Goal: Task Accomplishment & Management: Manage account settings

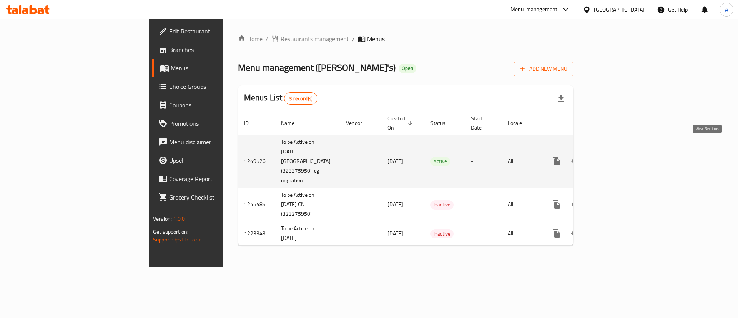
click at [616, 156] on icon "enhanced table" at bounding box center [611, 160] width 9 height 9
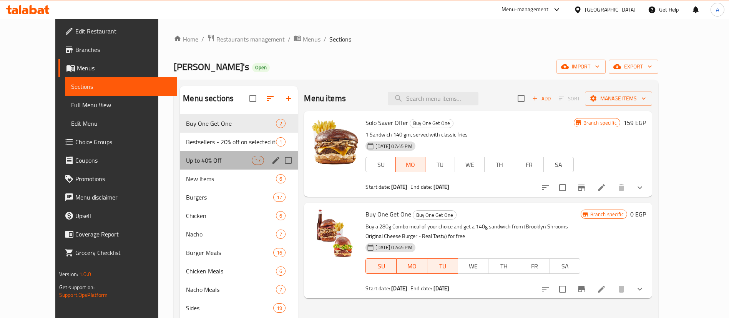
click at [186, 166] on div "Up to 40% Off 17" at bounding box center [239, 160] width 118 height 18
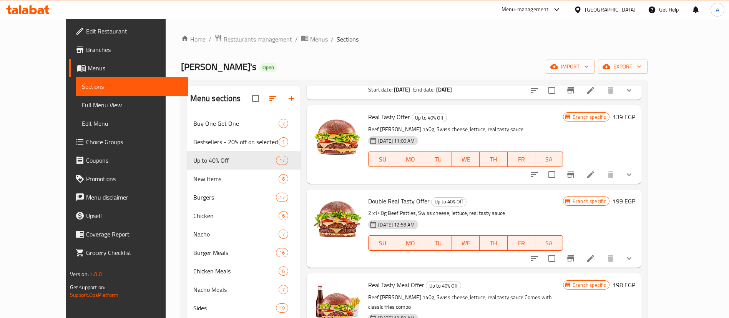
scroll to position [98, 0]
click at [595, 175] on icon at bounding box center [590, 173] width 9 height 9
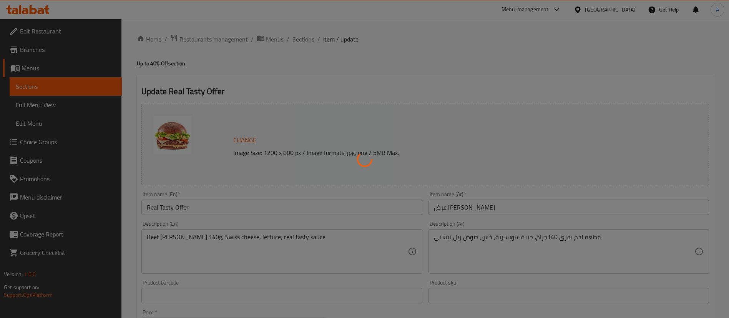
type input "اختيارك من الطبق الجانبي"
type input "0"
type input "اختيارك من الإضافات"
type input "0"
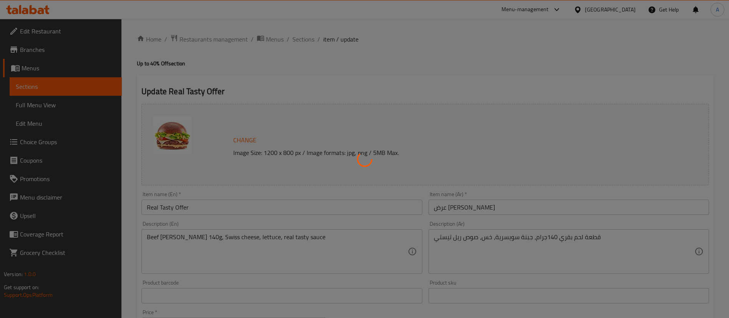
type input "0"
type input "اختيارك من الإضافات"
type input "0"
type input "9"
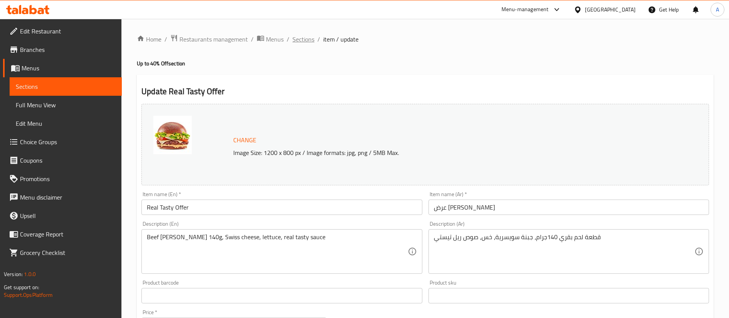
click at [305, 37] on span "Sections" at bounding box center [303, 39] width 22 height 9
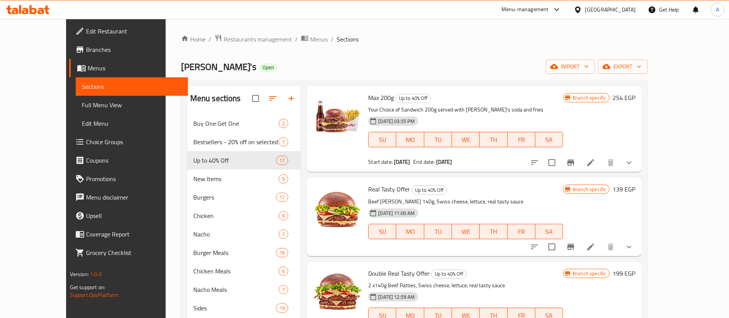
scroll to position [38, 0]
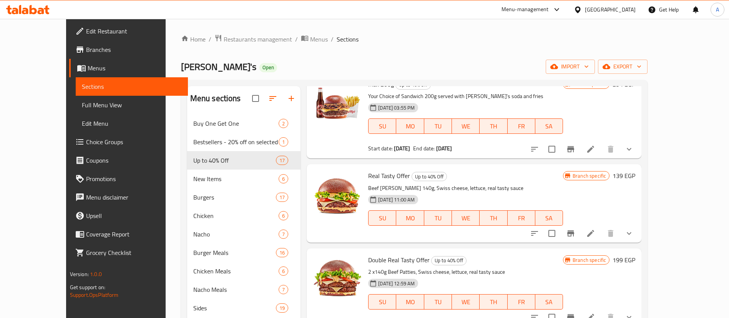
click at [368, 179] on span "Real Tasty Offer" at bounding box center [389, 176] width 42 height 12
copy h6 "Real Tasty Offer"
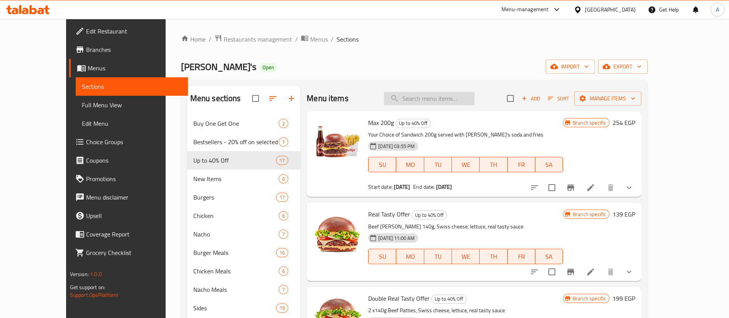
click at [440, 102] on input "search" at bounding box center [429, 98] width 91 height 13
paste input "Real Tasty Offer"
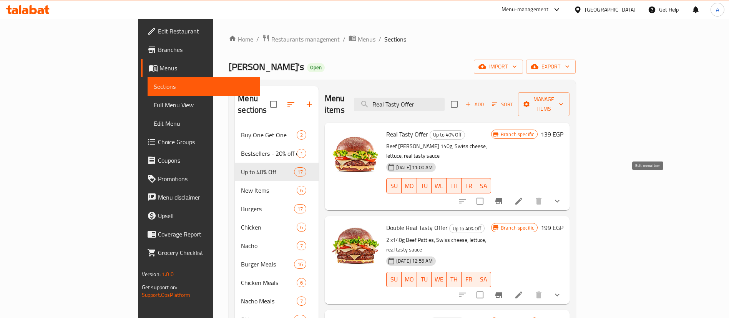
type input "Real Tasty Offer"
click at [523, 196] on icon at bounding box center [518, 200] width 9 height 9
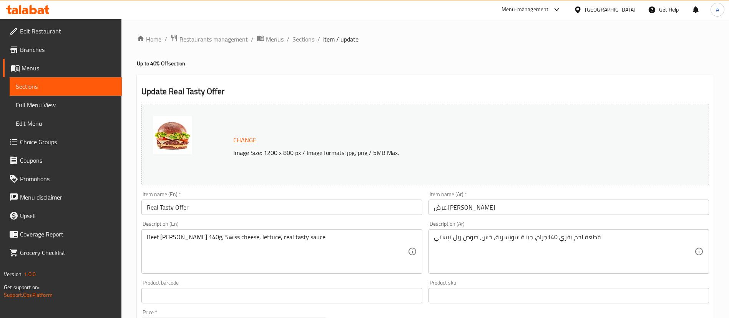
click at [299, 41] on span "Sections" at bounding box center [303, 39] width 22 height 9
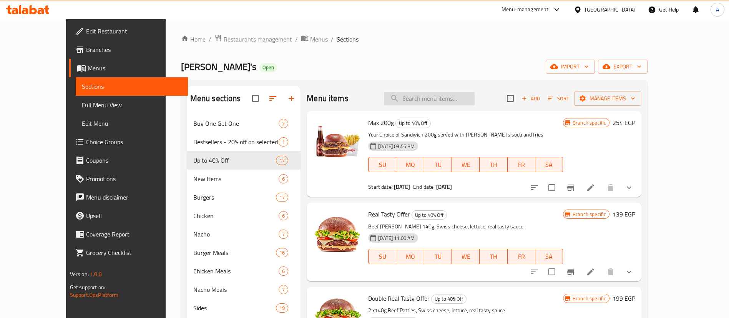
click at [448, 92] on input "search" at bounding box center [429, 98] width 91 height 13
paste input "1378502013"
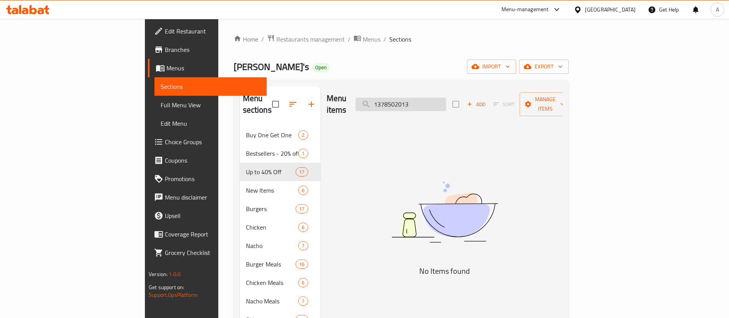
paste input "Real Tasty Offer"
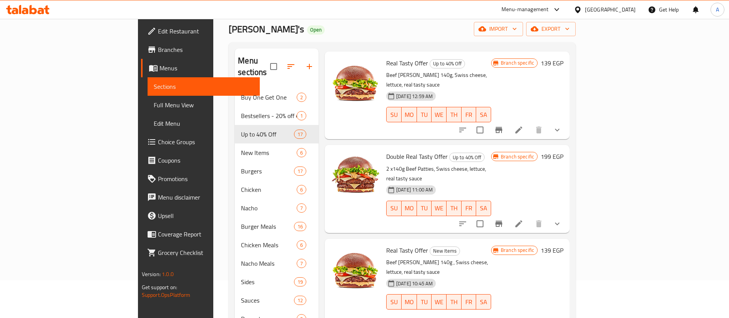
scroll to position [38, 0]
type input "Real Tasty Offer"
click at [529, 317] on li at bounding box center [519, 324] width 22 height 14
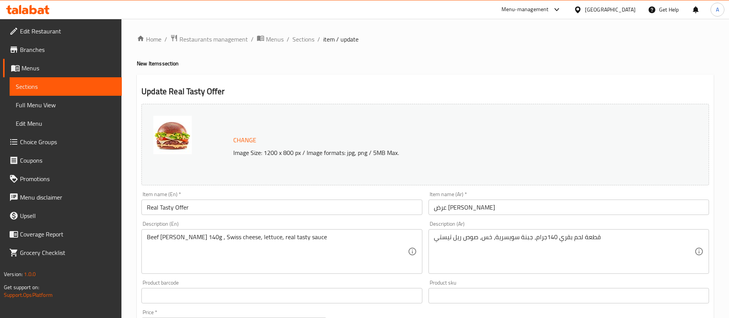
click at [421, 91] on h2 "Update Real Tasty Offer" at bounding box center [424, 92] width 567 height 12
click at [299, 42] on span "Sections" at bounding box center [303, 39] width 22 height 9
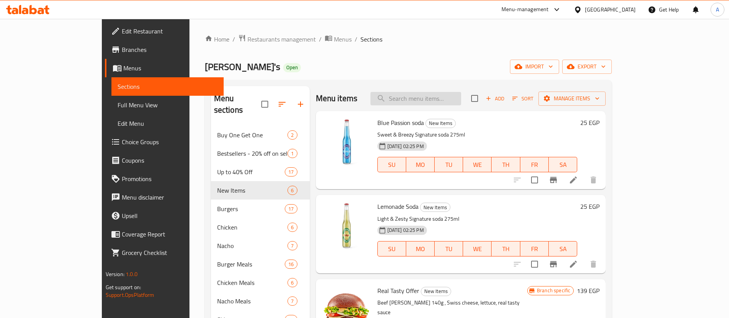
click at [457, 93] on input "search" at bounding box center [415, 98] width 91 height 13
paste input "Real Tasty Offer"
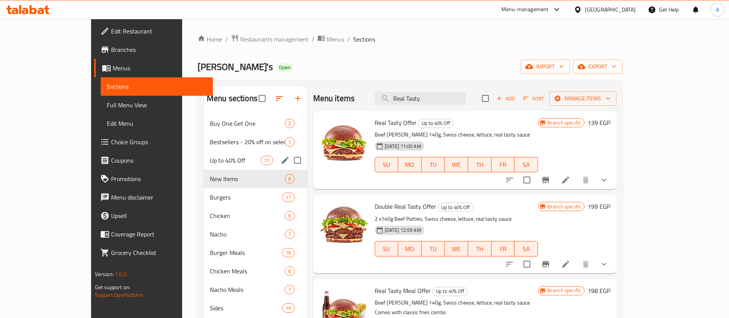
type input "Real Tasty"
click at [204, 166] on div "Up to 40% Off 17" at bounding box center [255, 160] width 103 height 18
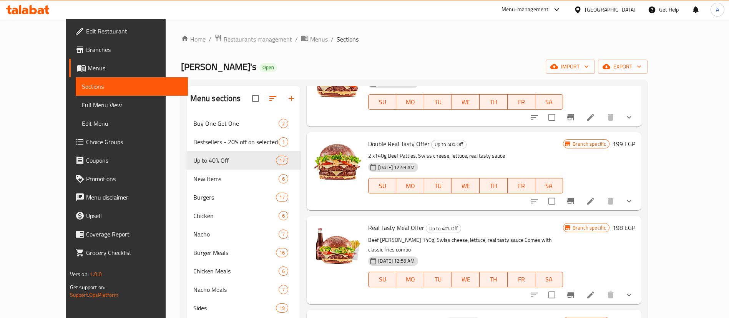
scroll to position [157, 0]
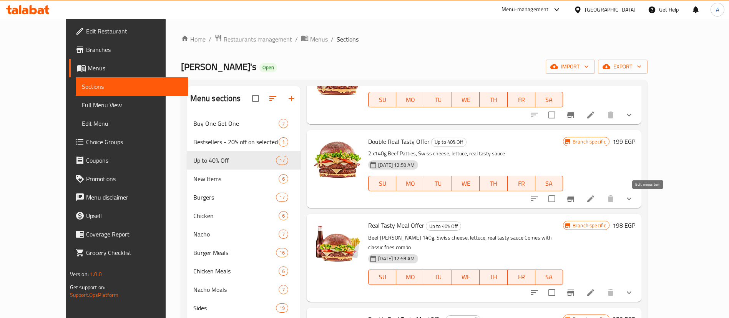
click at [595, 199] on icon at bounding box center [590, 198] width 9 height 9
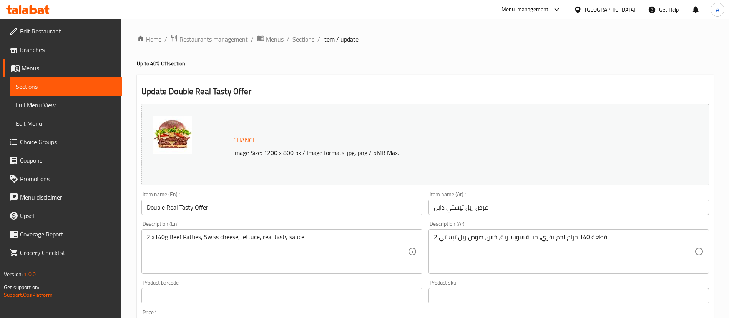
click at [308, 38] on span "Sections" at bounding box center [303, 39] width 22 height 9
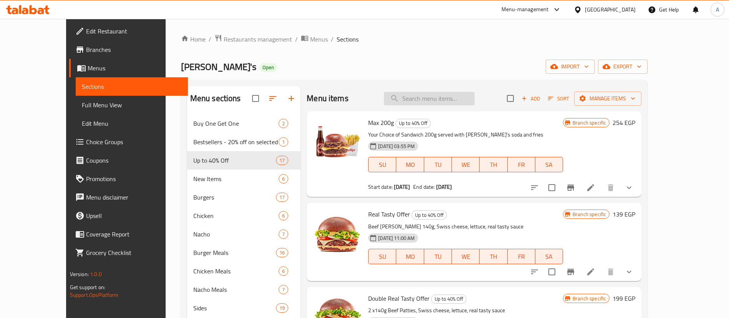
click at [458, 95] on input "search" at bounding box center [429, 98] width 91 height 13
paste input "2254433461"
type input "2254433461"
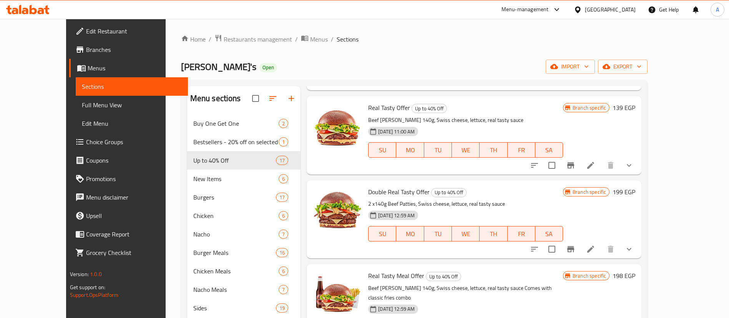
scroll to position [134, 0]
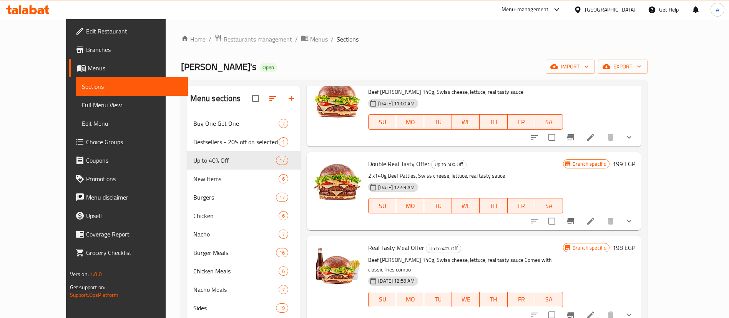
click at [373, 162] on span "Double Real Tasty Offer" at bounding box center [398, 164] width 61 height 12
copy h6 "Double Real Tasty Offer"
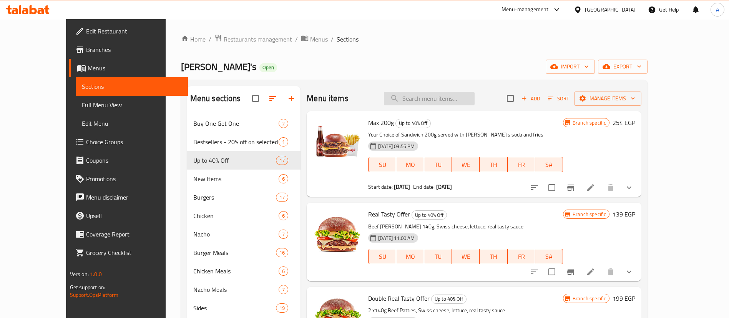
click at [441, 97] on input "search" at bounding box center [429, 98] width 91 height 13
paste input "Double Real Tasty Offer"
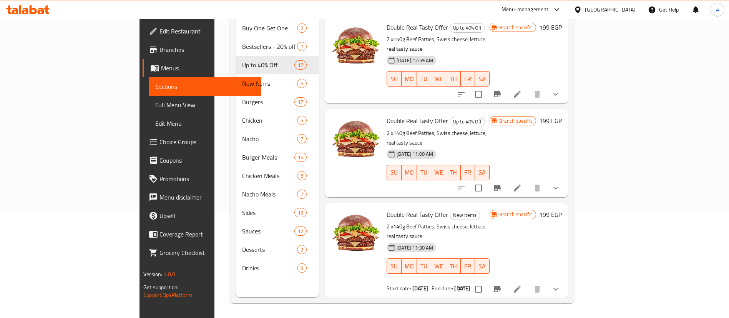
scroll to position [108, 0]
type input "Double Real Tasty Offer"
click at [528, 281] on li at bounding box center [517, 288] width 22 height 14
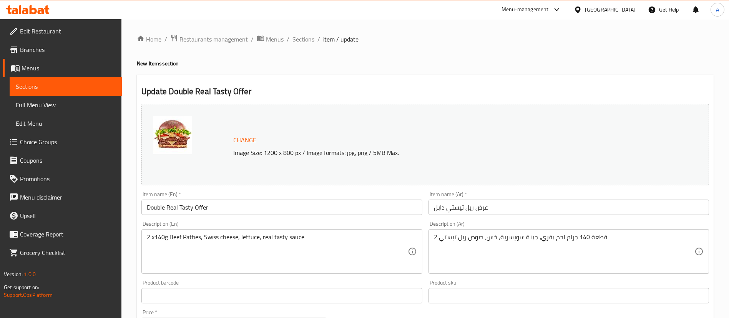
click at [302, 38] on span "Sections" at bounding box center [303, 39] width 22 height 9
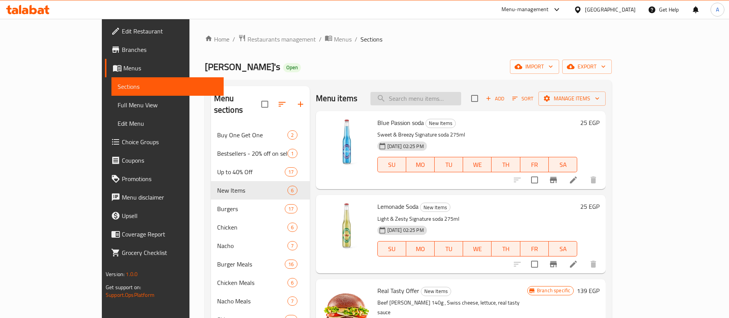
click at [445, 99] on input "search" at bounding box center [415, 98] width 91 height 13
paste input "4"
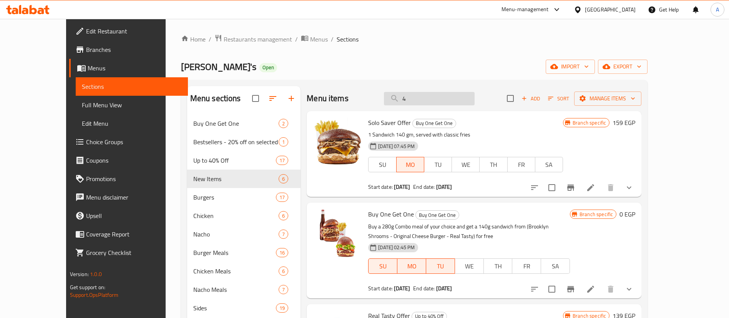
paste input "Double Real Tasty Offer"
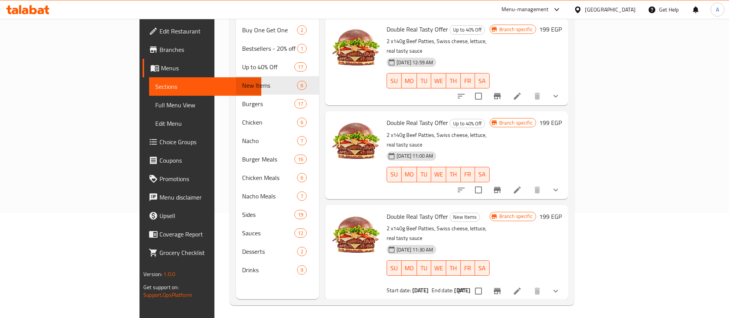
scroll to position [108, 0]
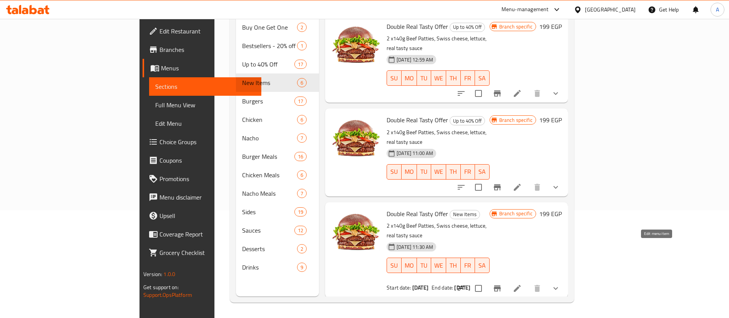
type input "Double Real Tasty Offer"
click at [522, 284] on icon at bounding box center [516, 288] width 9 height 9
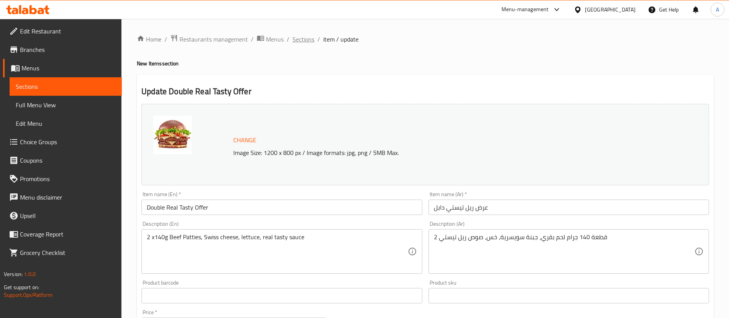
click at [312, 40] on span "Sections" at bounding box center [303, 39] width 22 height 9
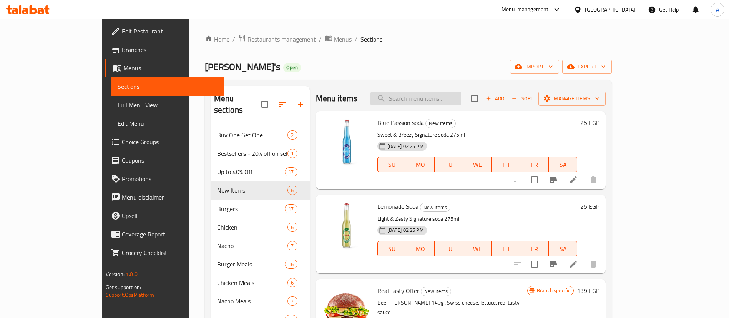
click at [443, 97] on input "search" at bounding box center [415, 98] width 91 height 13
type input "يخعلام"
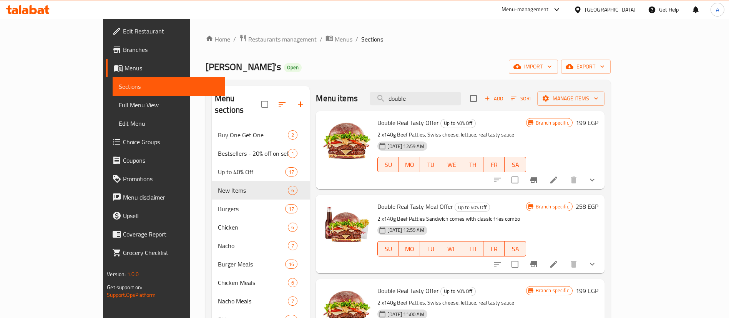
click at [377, 208] on span "Double Real Tasty Meal Offer" at bounding box center [415, 207] width 76 height 12
click at [449, 93] on input "double" at bounding box center [415, 98] width 91 height 13
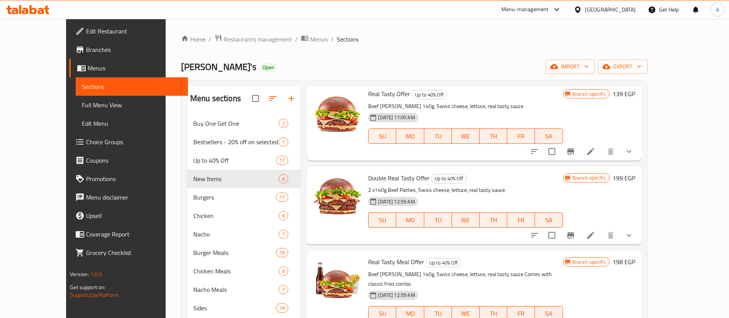
scroll to position [154, 0]
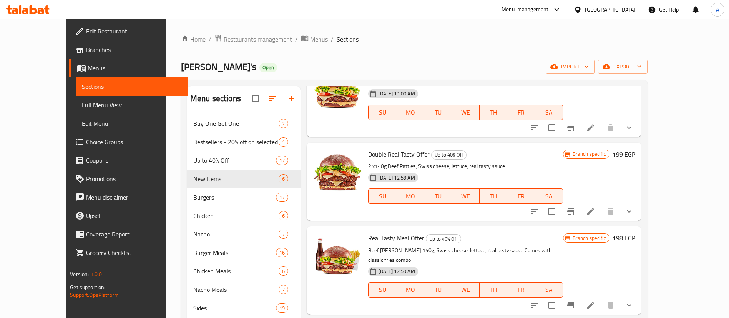
click at [377, 236] on span "Real Tasty Meal Offer" at bounding box center [396, 238] width 56 height 12
copy h6 "Real Tasty Meal Offer"
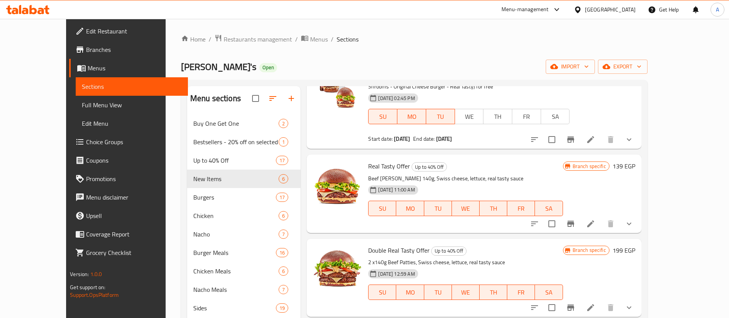
scroll to position [0, 0]
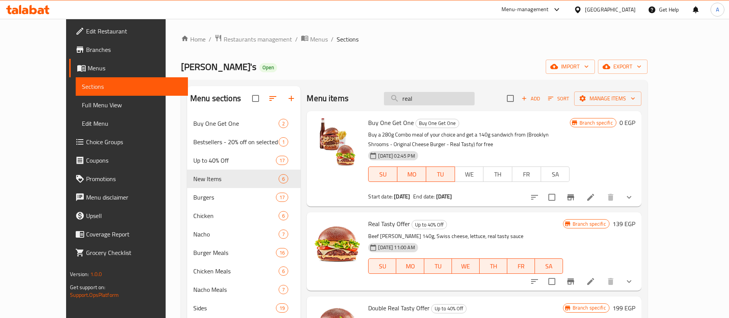
click at [451, 100] on input "real" at bounding box center [429, 98] width 91 height 13
paste input "Real Tasty Meal Offer"
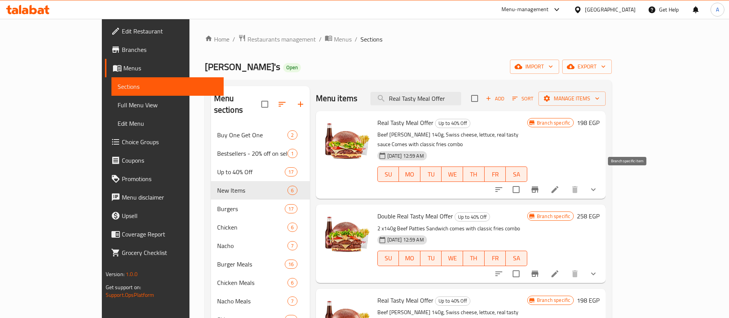
type input "Real Tasty Meal Offer"
click at [539, 185] on icon "Branch-specific-item" at bounding box center [534, 189] width 9 height 9
click at [559, 185] on icon at bounding box center [554, 189] width 9 height 9
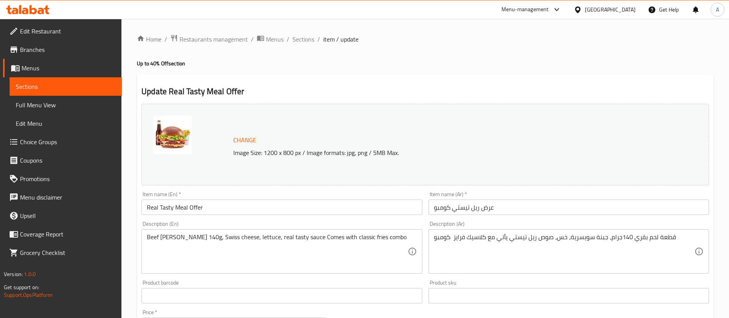
click at [157, 91] on h2 "Update Real Tasty Meal Offer" at bounding box center [424, 92] width 567 height 12
click at [172, 93] on h2 "Update Real Tasty Meal Offer" at bounding box center [424, 92] width 567 height 12
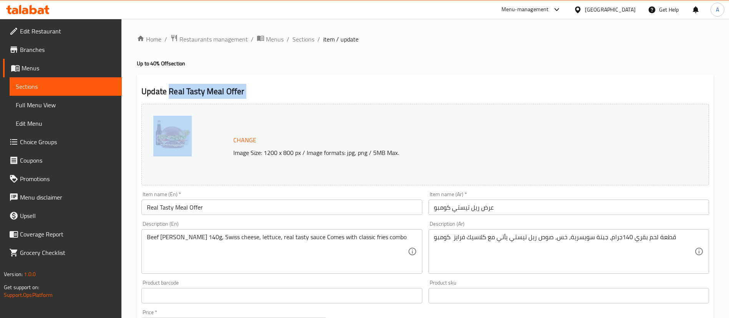
drag, startPoint x: 172, startPoint y: 93, endPoint x: 247, endPoint y: 93, distance: 74.9
click at [247, 93] on h2 "Update Real Tasty Meal Offer" at bounding box center [424, 92] width 567 height 12
copy div "Real Tasty Meal Offer"
click at [297, 42] on span "Sections" at bounding box center [303, 39] width 22 height 9
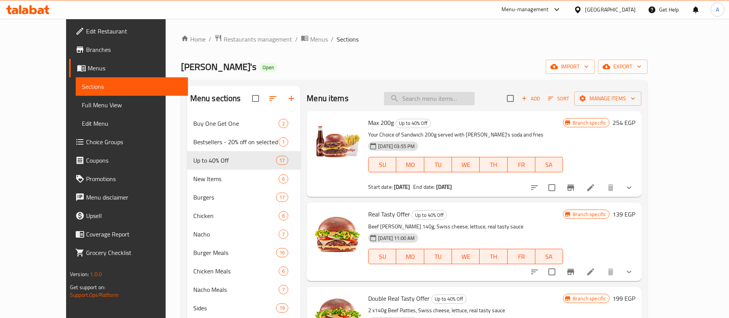
click at [439, 97] on input "search" at bounding box center [429, 98] width 91 height 13
paste input "Real Tasty Meal Offer"
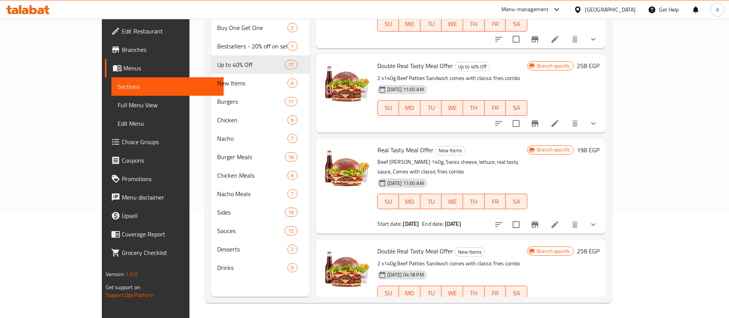
scroll to position [108, 0]
type input "Real Tasty Meal Offer"
click at [558, 221] on icon at bounding box center [554, 224] width 7 height 7
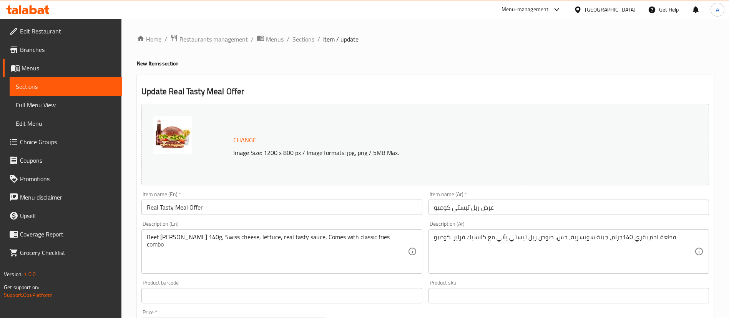
click at [308, 38] on span "Sections" at bounding box center [303, 39] width 22 height 9
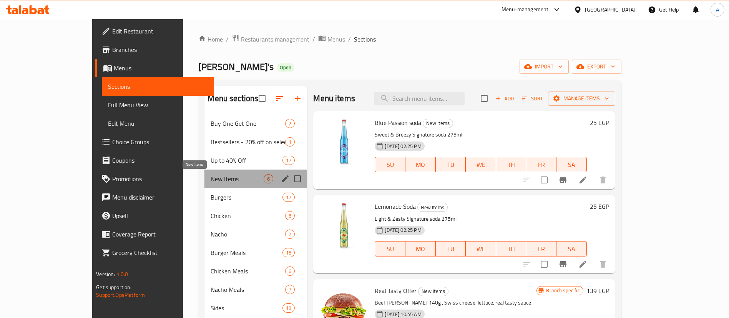
click at [211, 182] on span "New Items" at bounding box center [237, 178] width 53 height 9
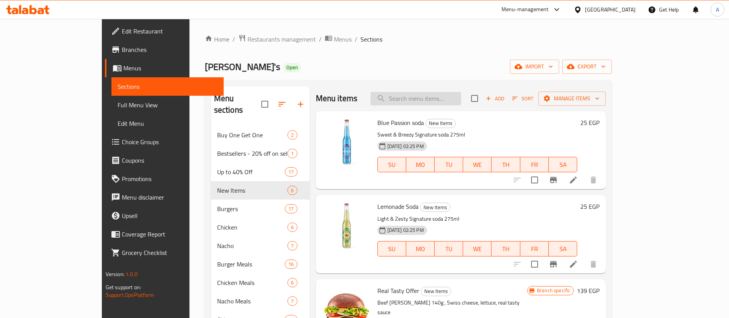
click at [437, 96] on input "search" at bounding box center [415, 98] width 91 height 13
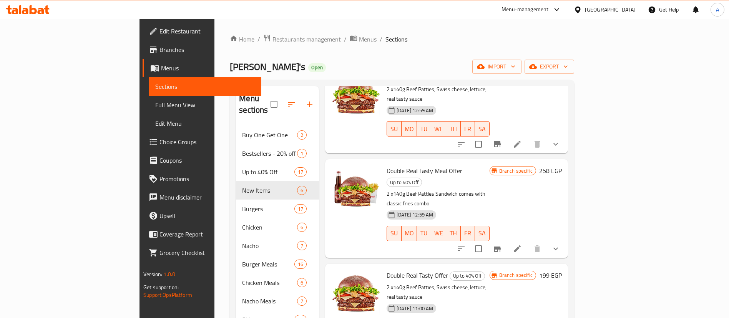
scroll to position [58, 0]
click at [386, 164] on span "Double Real Tasty Meal Offer" at bounding box center [424, 170] width 76 height 12
copy h6 "Double Real Tasty Meal Offer"
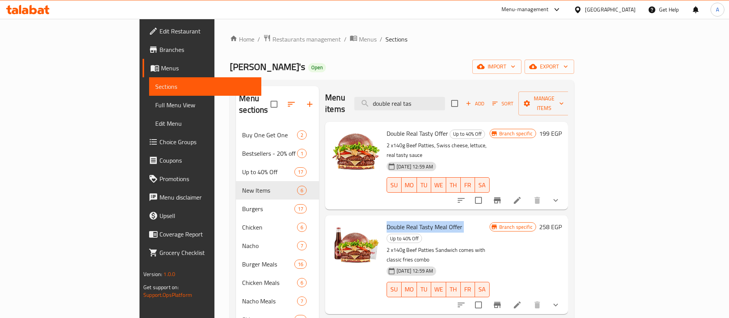
scroll to position [0, 0]
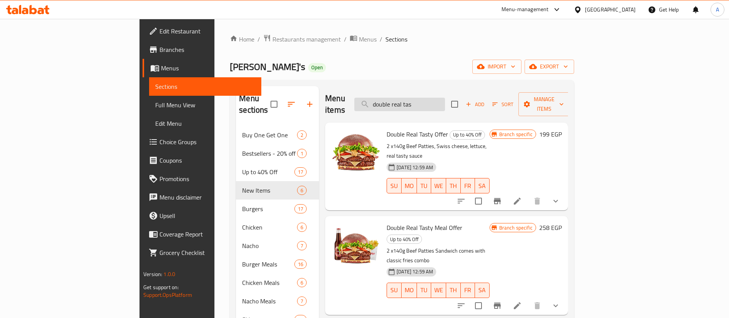
click at [445, 98] on input "double real tas" at bounding box center [399, 104] width 91 height 13
paste input "Double Real Tasty Meal Offer"
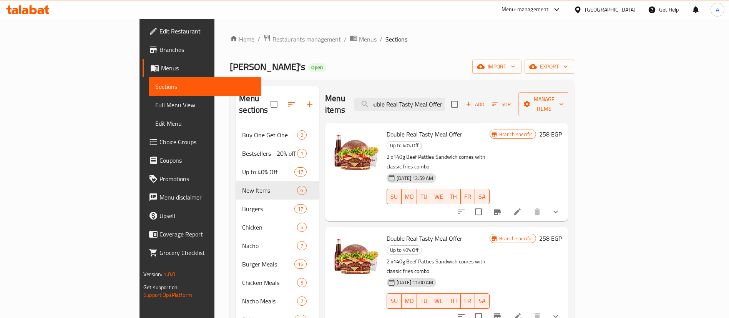
type input "Double Real Tasty Meal Offer"
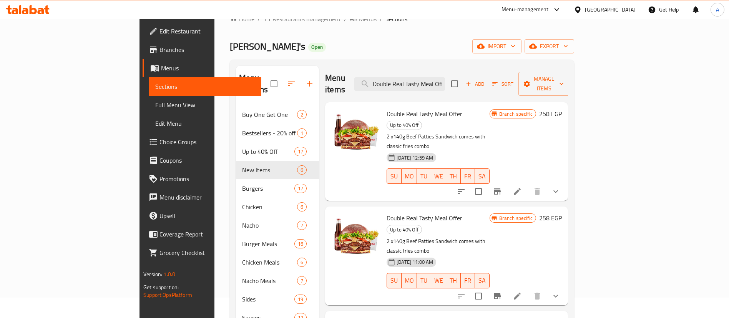
scroll to position [19, 0]
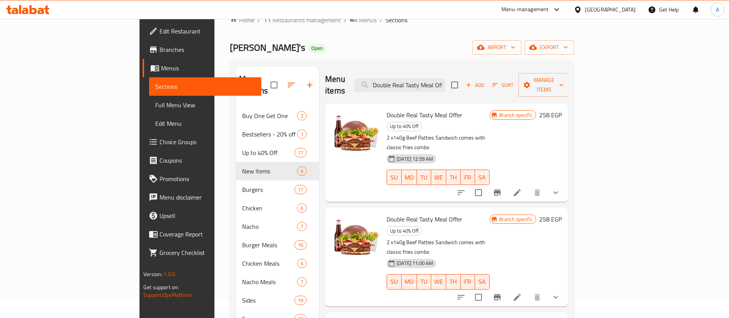
click at [489, 214] on h6 "Double Real Tasty Meal Offer Up to 40% Off" at bounding box center [437, 225] width 103 height 22
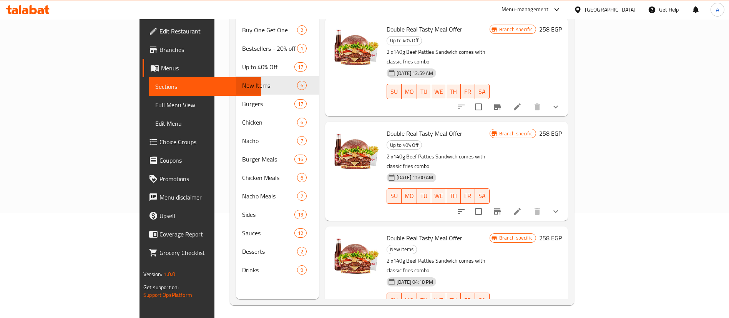
scroll to position [108, 0]
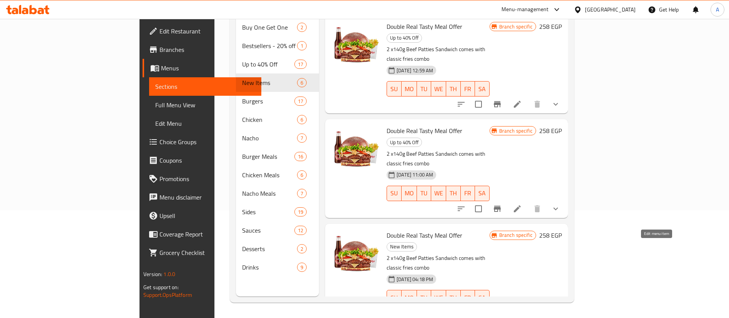
click at [522, 316] on icon at bounding box center [516, 320] width 9 height 9
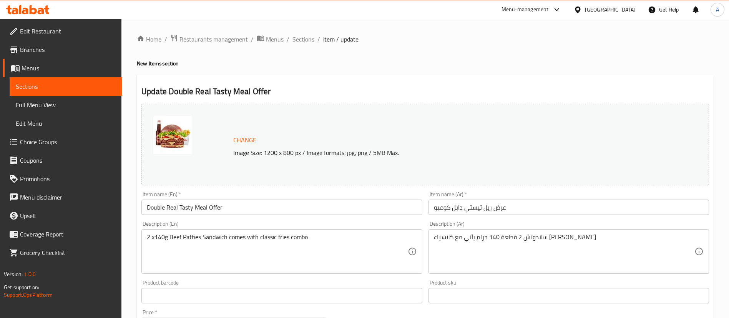
click at [294, 40] on span "Sections" at bounding box center [303, 39] width 22 height 9
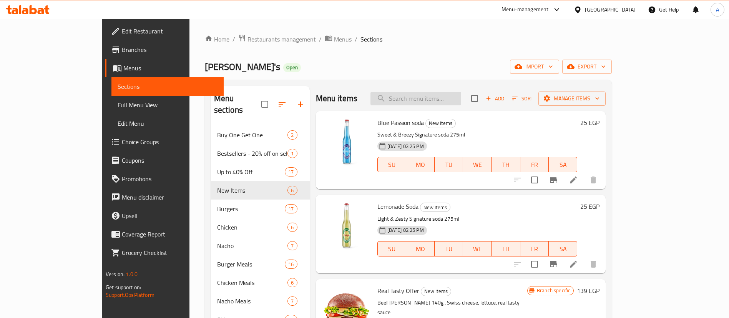
click at [448, 93] on input "search" at bounding box center [415, 98] width 91 height 13
paste input "1375265264"
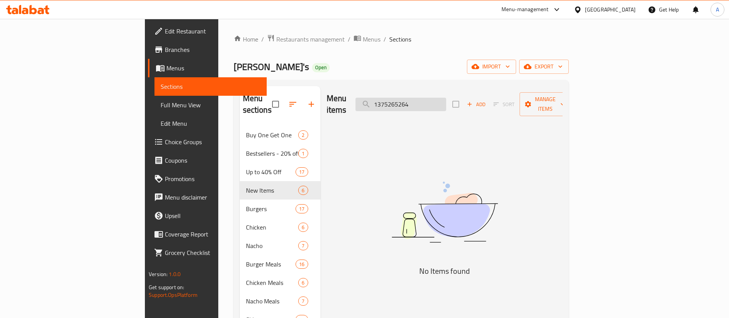
paste input "Double Real Tasty Meal Offer"
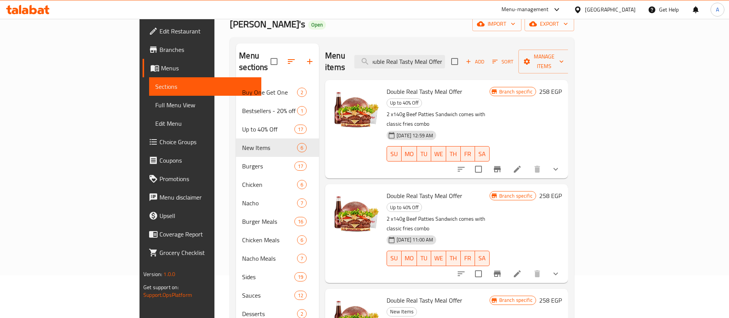
scroll to position [43, 0]
type input "Double Real Tasty Meal Offer"
click at [522, 164] on icon at bounding box center [516, 168] width 9 height 9
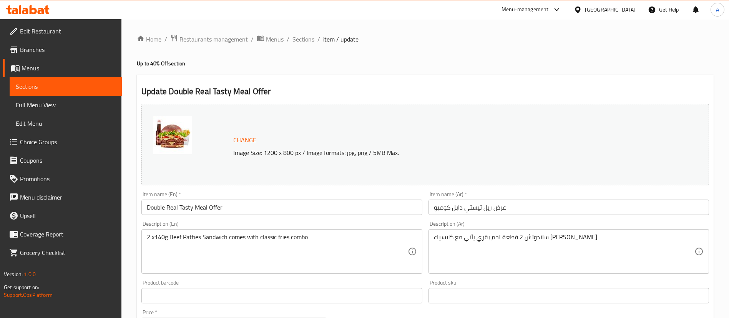
click at [310, 35] on span "Sections" at bounding box center [303, 39] width 22 height 9
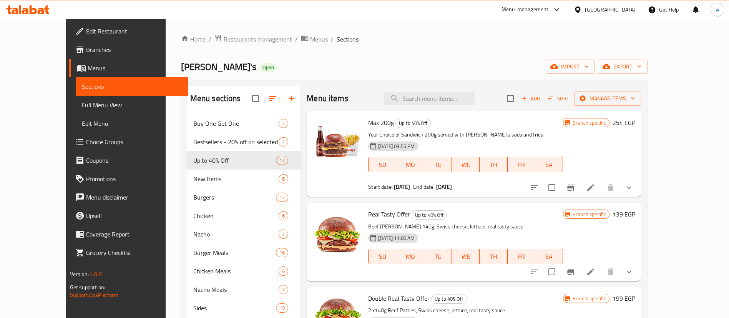
click at [335, 62] on div "[PERSON_NAME]'s Open import export" at bounding box center [414, 67] width 467 height 14
click at [549, 12] on div "Menu-management" at bounding box center [524, 9] width 47 height 9
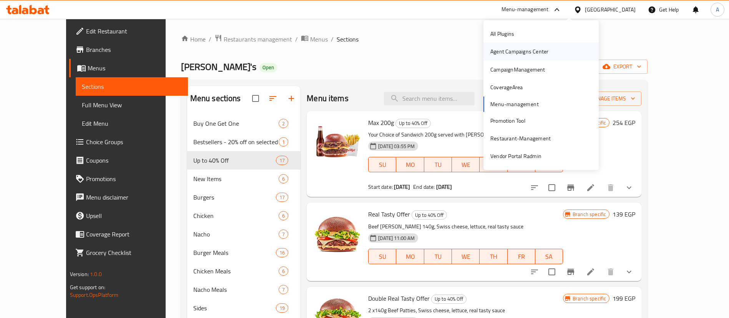
click at [508, 58] on div "Agent Campaigns Center" at bounding box center [519, 52] width 70 height 18
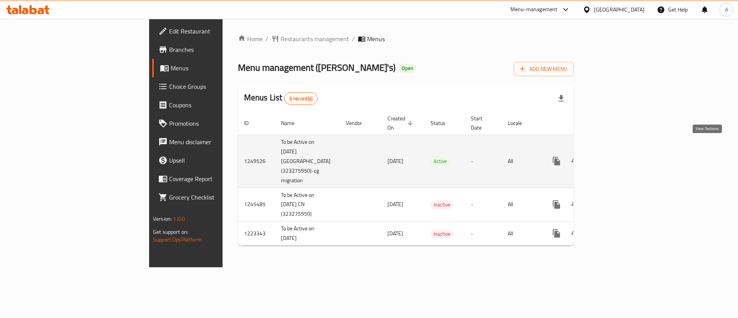
click at [621, 152] on link "enhanced table" at bounding box center [611, 161] width 18 height 18
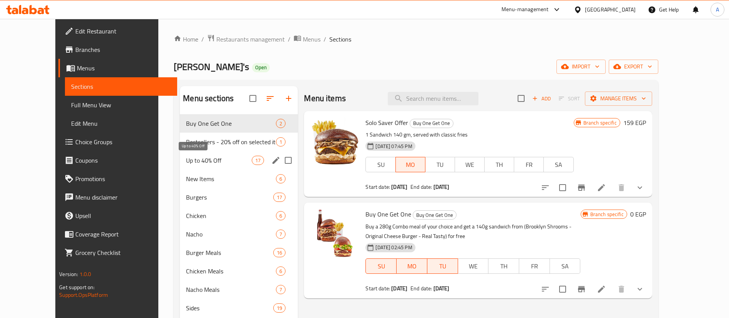
click at [189, 157] on span "Up to 40% Off" at bounding box center [219, 160] width 66 height 9
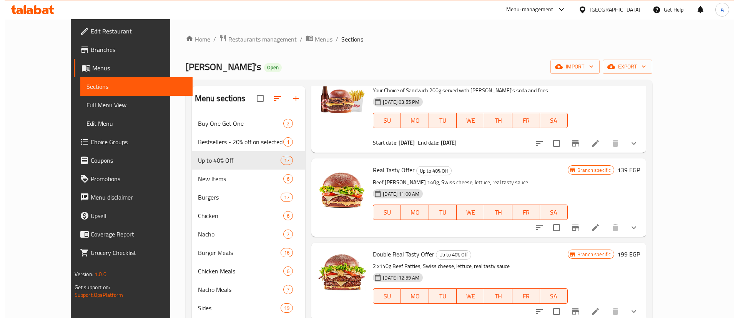
scroll to position [58, 0]
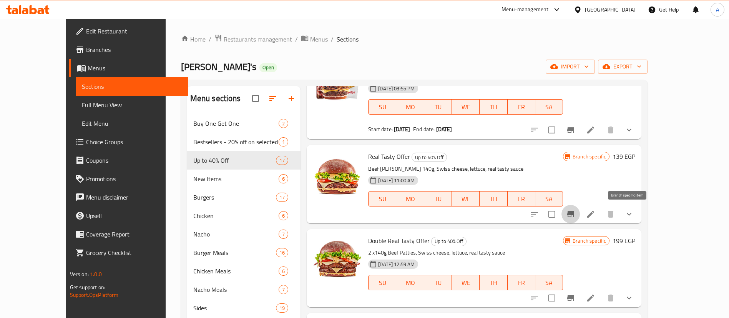
click at [574, 213] on icon "Branch-specific-item" at bounding box center [570, 214] width 7 height 6
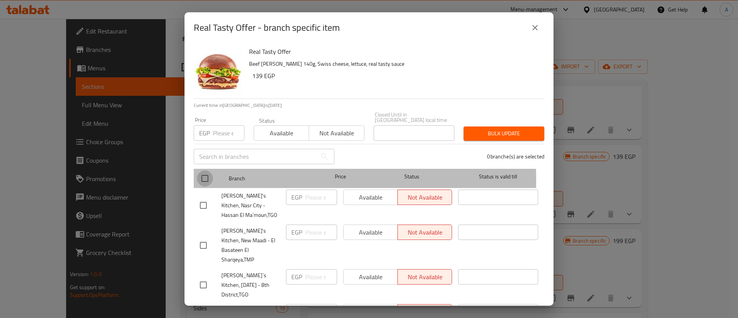
click at [207, 175] on input "checkbox" at bounding box center [205, 178] width 16 height 16
checkbox input "true"
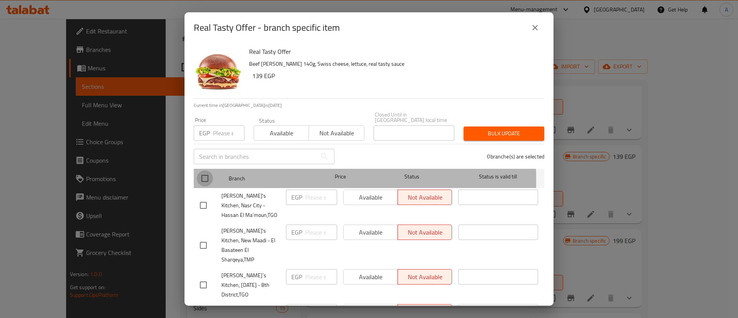
checkbox input "true"
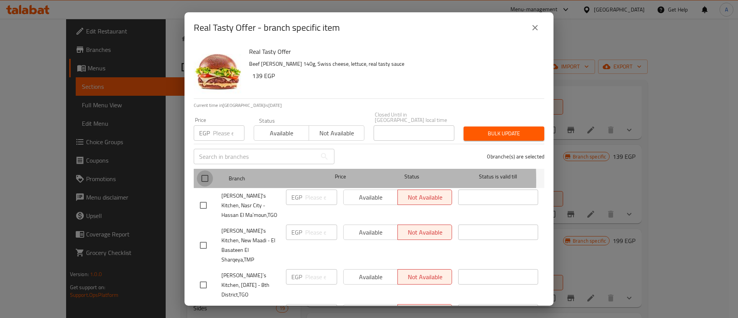
checkbox input "true"
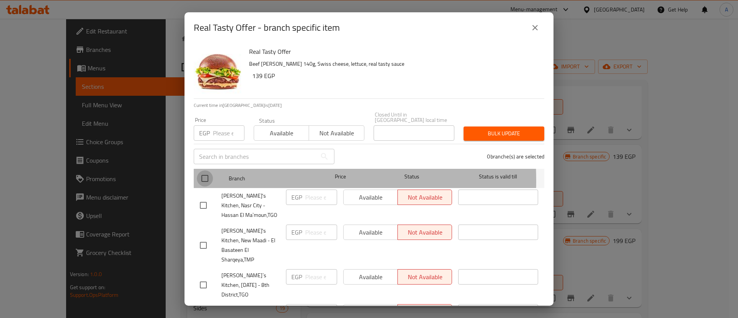
checkbox input "true"
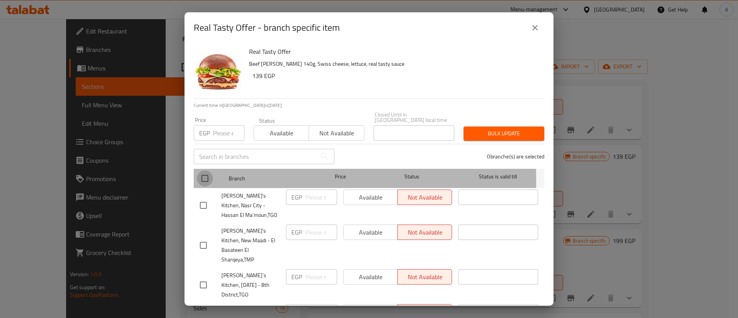
checkbox input "true"
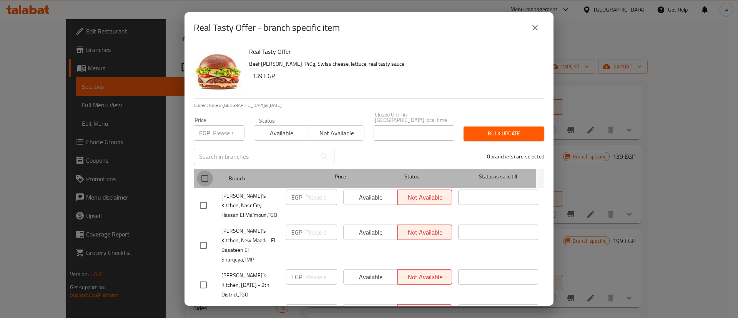
checkbox input "true"
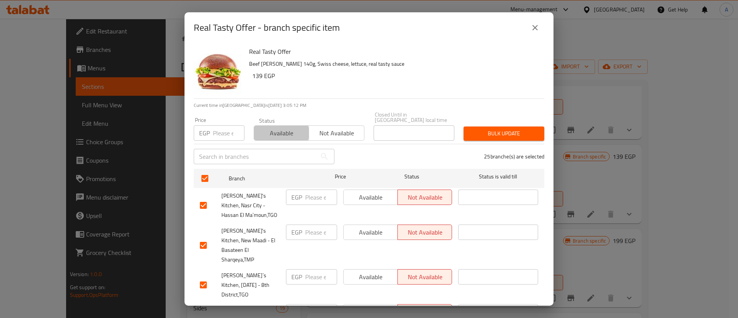
click at [278, 128] on span "Available" at bounding box center [281, 133] width 49 height 11
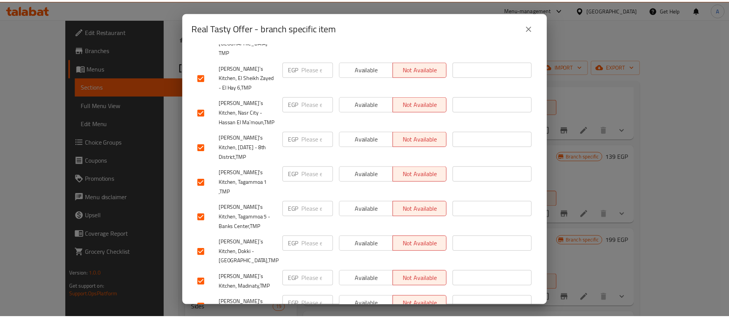
scroll to position [646, 0]
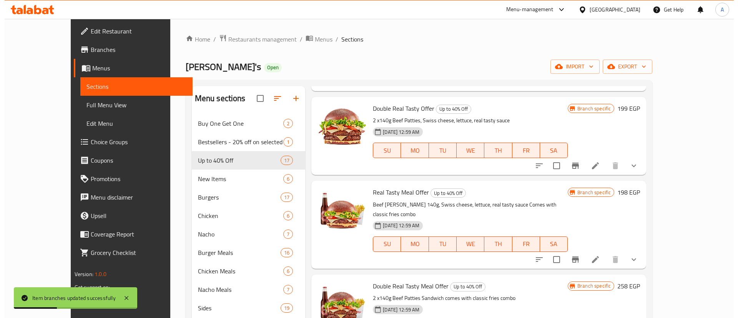
scroll to position [192, 0]
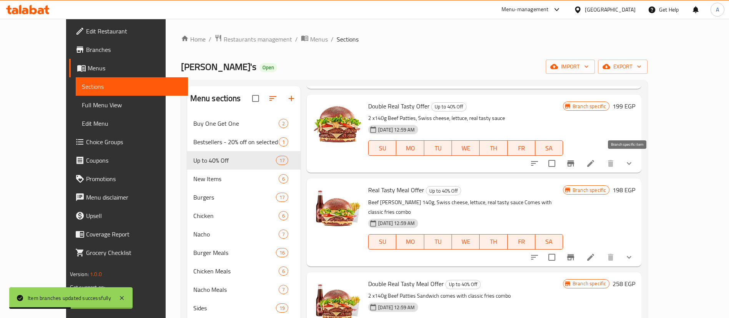
click at [574, 165] on icon "Branch-specific-item" at bounding box center [570, 163] width 7 height 6
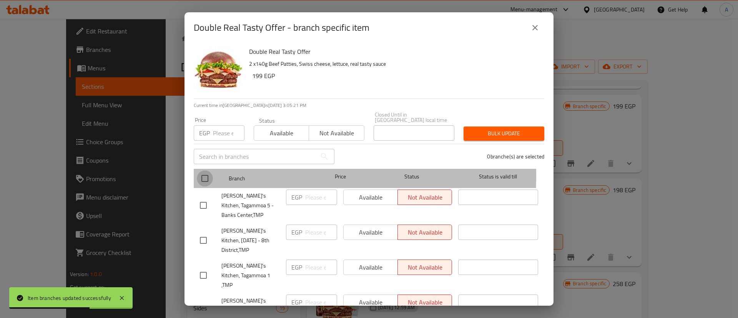
click at [202, 171] on input "checkbox" at bounding box center [205, 178] width 16 height 16
checkbox input "true"
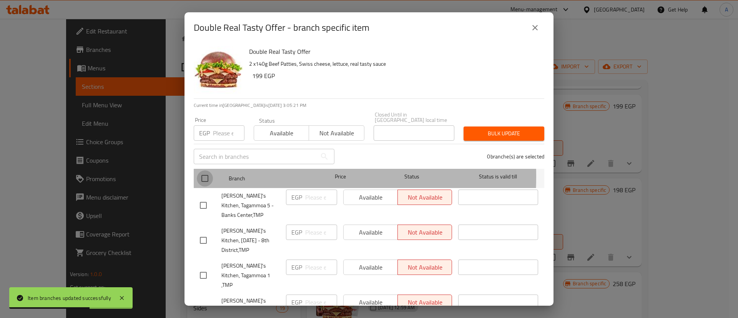
checkbox input "true"
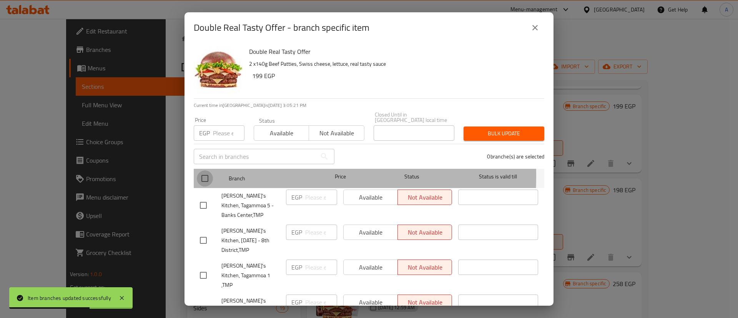
checkbox input "true"
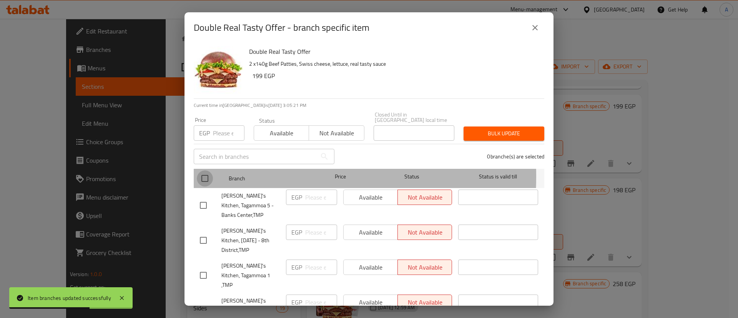
checkbox input "true"
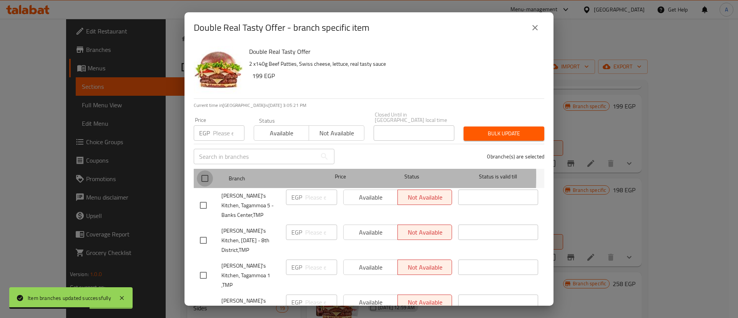
checkbox input "true"
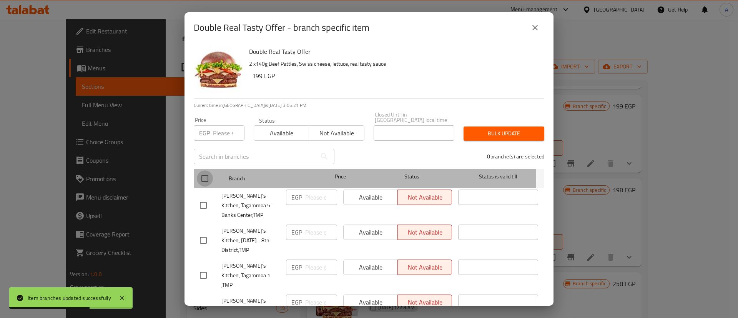
checkbox input "true"
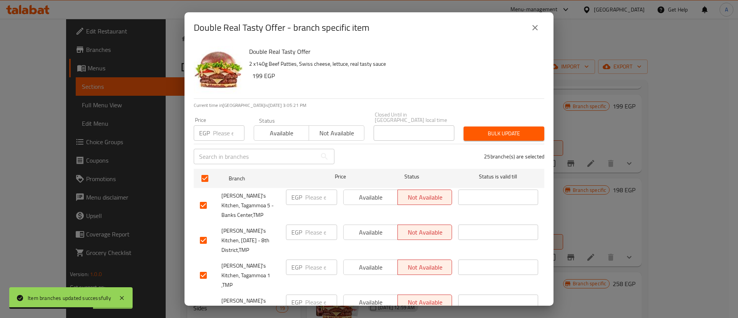
click at [272, 125] on button "Available" at bounding box center [281, 132] width 55 height 15
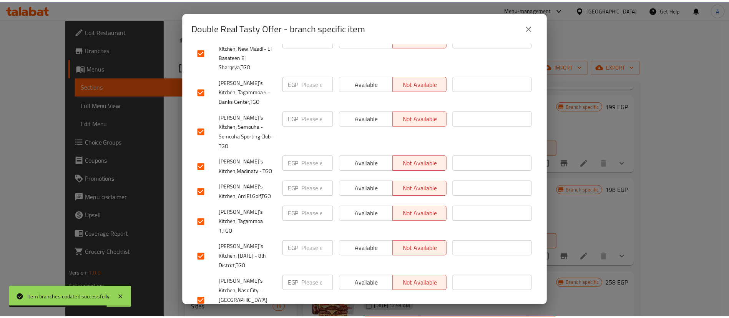
scroll to position [646, 0]
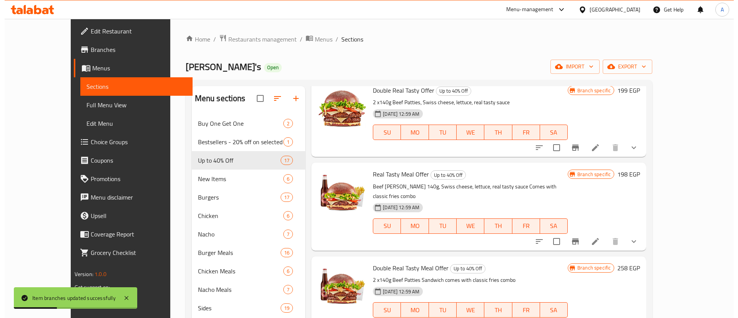
scroll to position [211, 0]
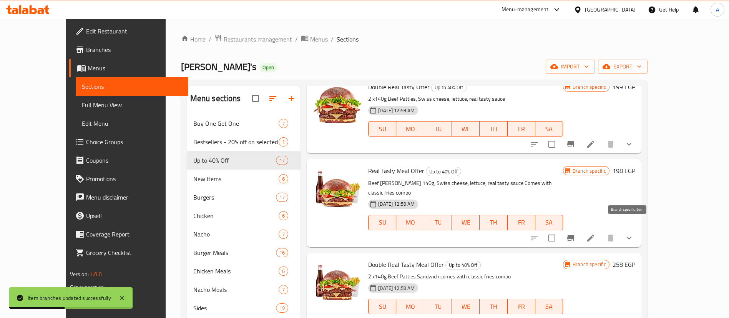
click at [574, 235] on icon "Branch-specific-item" at bounding box center [570, 238] width 7 height 6
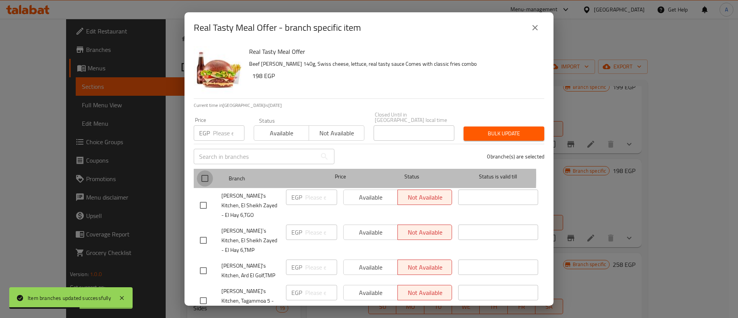
click at [202, 171] on input "checkbox" at bounding box center [205, 178] width 16 height 16
checkbox input "true"
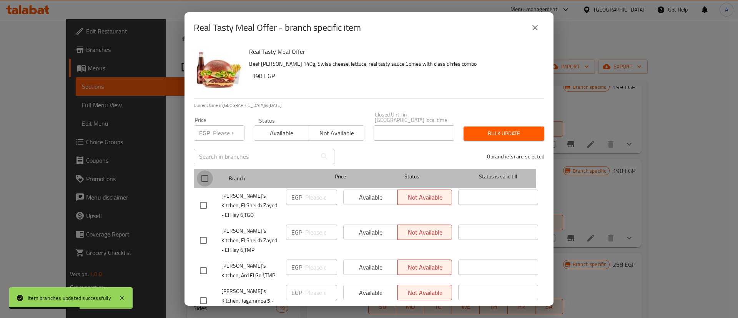
checkbox input "true"
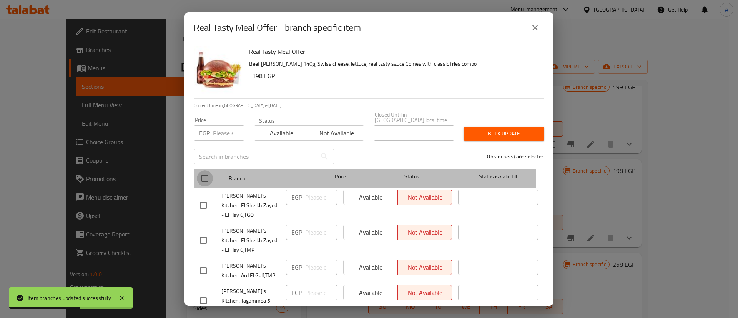
checkbox input "true"
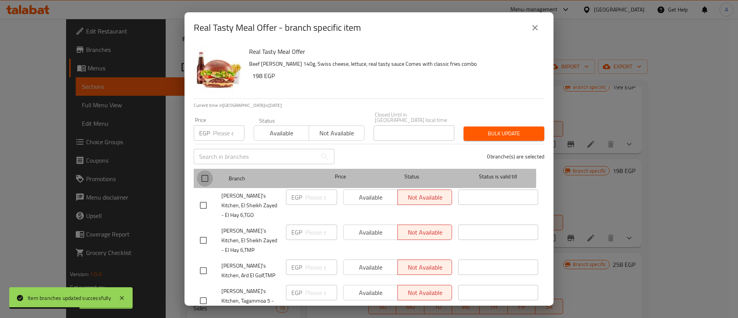
checkbox input "true"
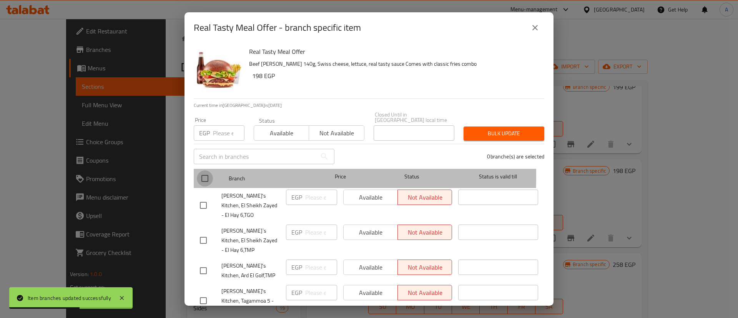
checkbox input "true"
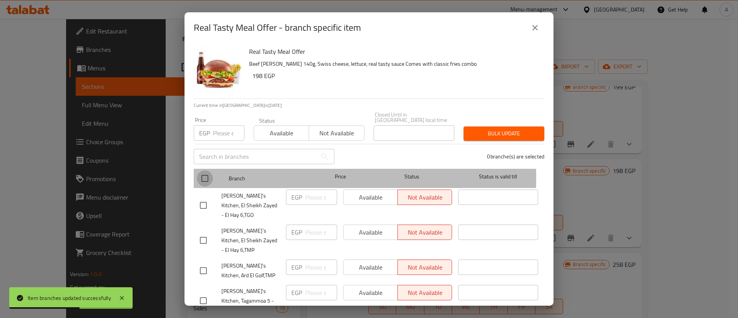
checkbox input "true"
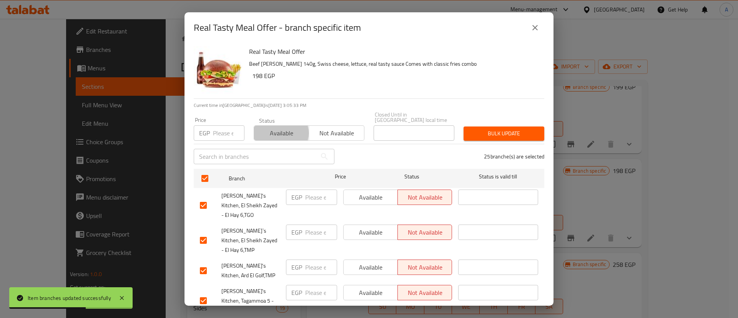
click at [272, 128] on span "Available" at bounding box center [281, 133] width 49 height 11
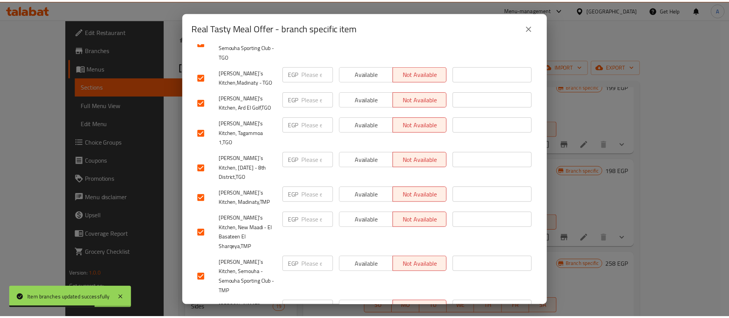
scroll to position [646, 0]
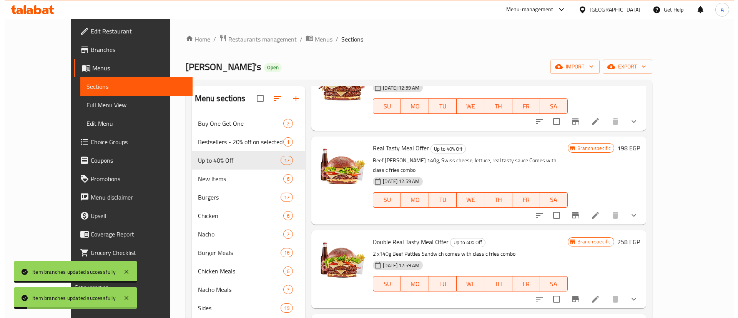
scroll to position [236, 0]
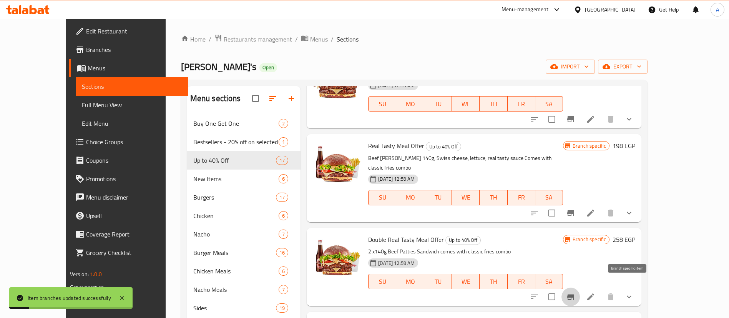
click at [580, 287] on button "Branch-specific-item" at bounding box center [570, 296] width 18 height 18
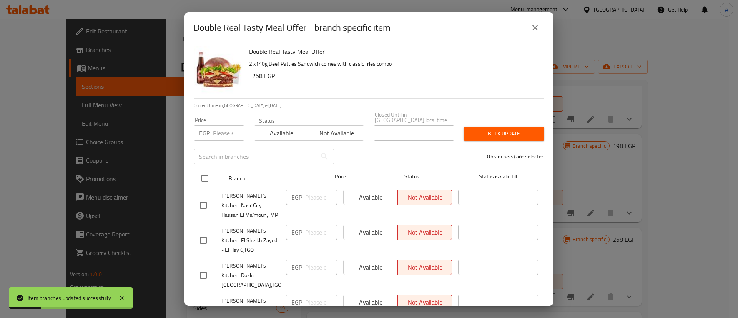
click at [203, 170] on input "checkbox" at bounding box center [205, 178] width 16 height 16
checkbox input "true"
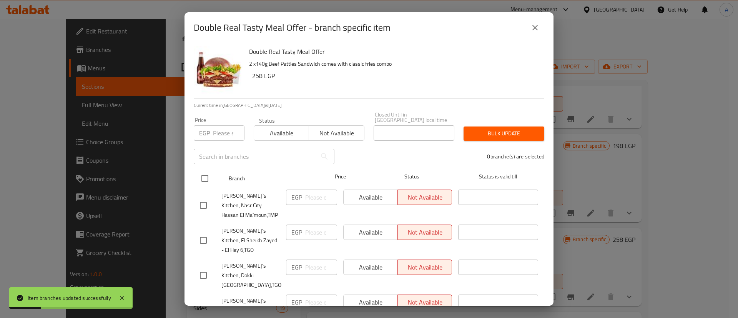
checkbox input "true"
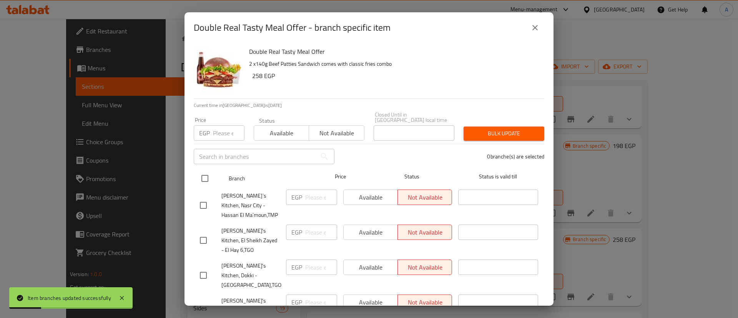
checkbox input "true"
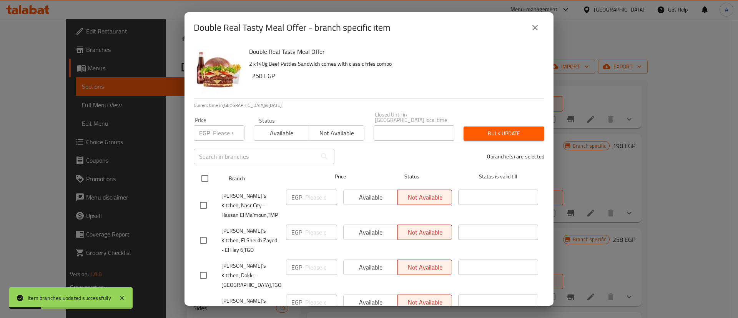
checkbox input "true"
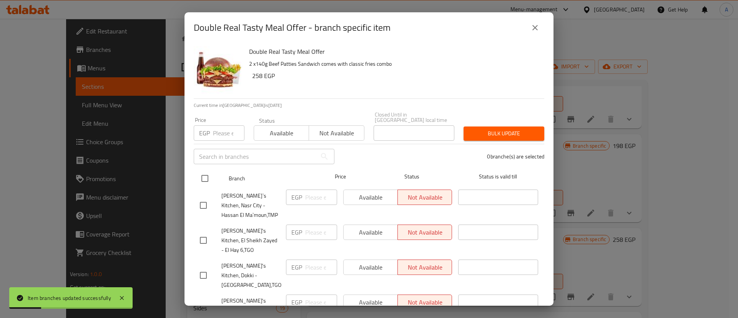
checkbox input "true"
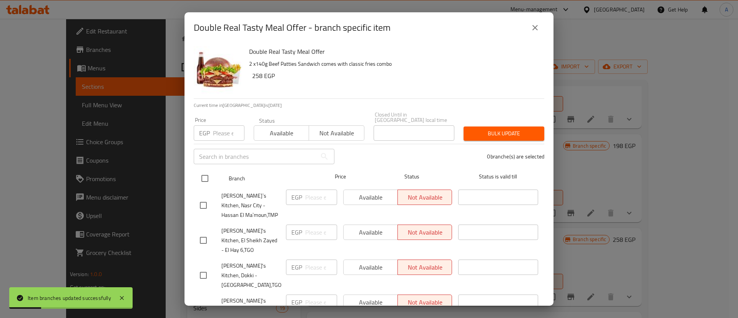
checkbox input "true"
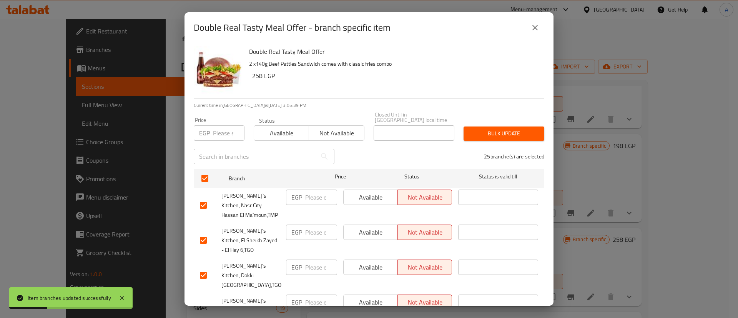
click at [283, 128] on span "Available" at bounding box center [281, 133] width 49 height 11
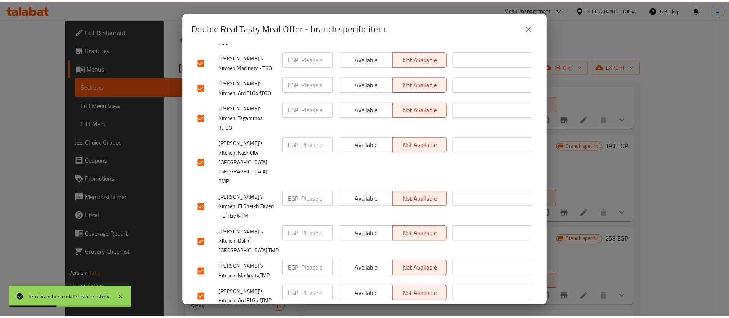
scroll to position [646, 0]
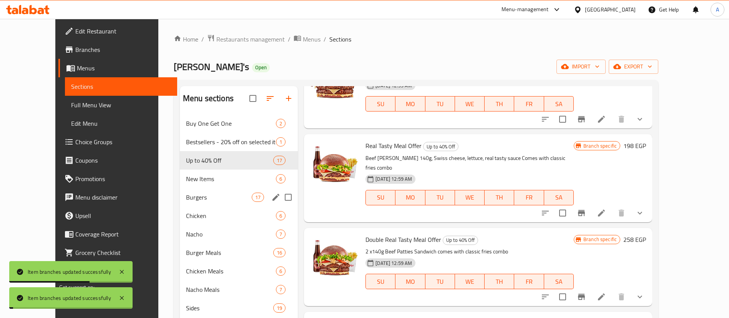
click at [186, 175] on span "New Items" at bounding box center [231, 178] width 90 height 9
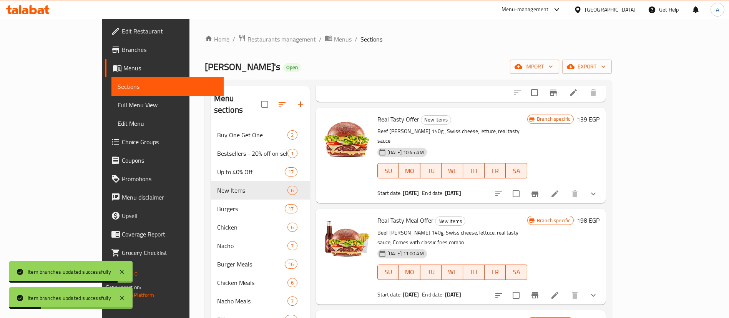
scroll to position [174, 0]
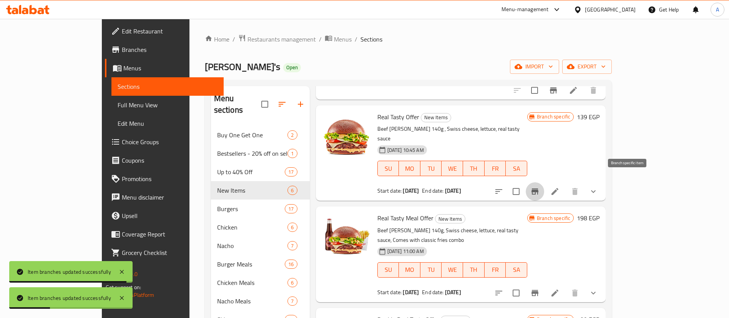
click at [538, 188] on icon "Branch-specific-item" at bounding box center [534, 191] width 7 height 6
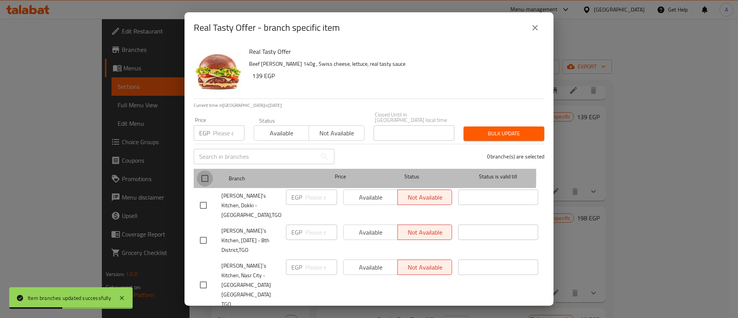
click at [197, 170] on input "checkbox" at bounding box center [205, 178] width 16 height 16
checkbox input "true"
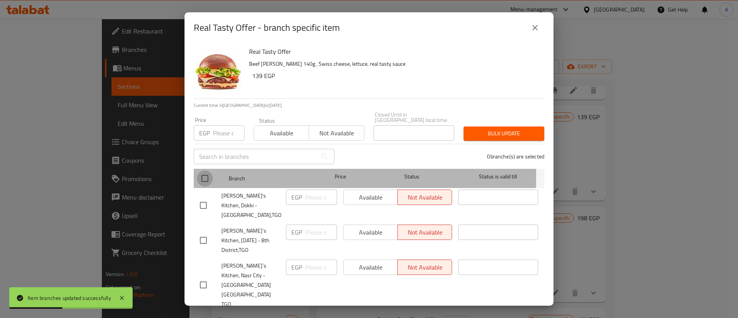
checkbox input "true"
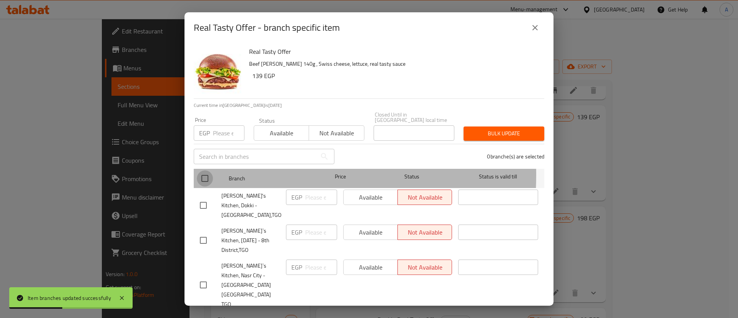
checkbox input "true"
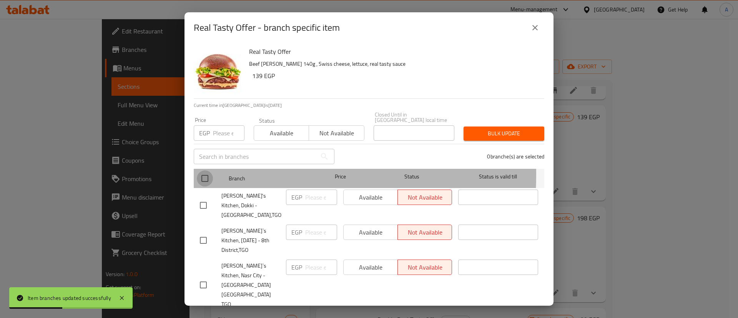
checkbox input "true"
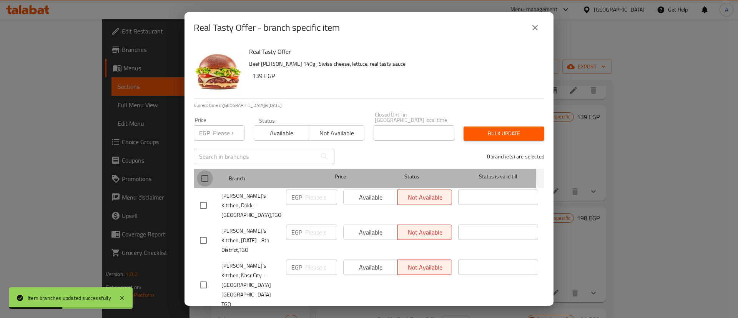
checkbox input "true"
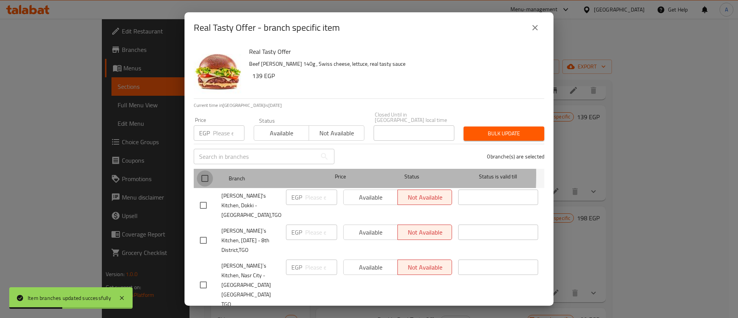
checkbox input "true"
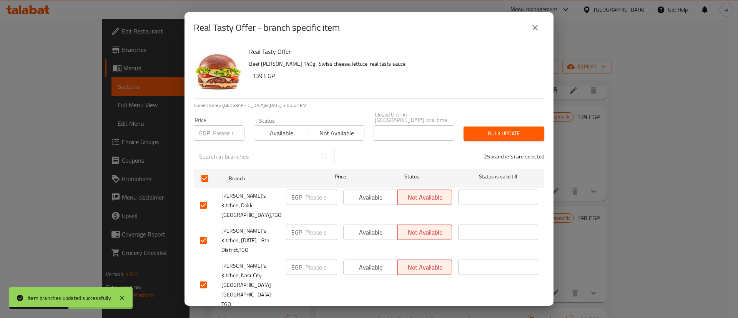
click at [262, 128] on span "Available" at bounding box center [281, 133] width 49 height 11
click at [503, 129] on span "Bulk update" at bounding box center [503, 134] width 68 height 10
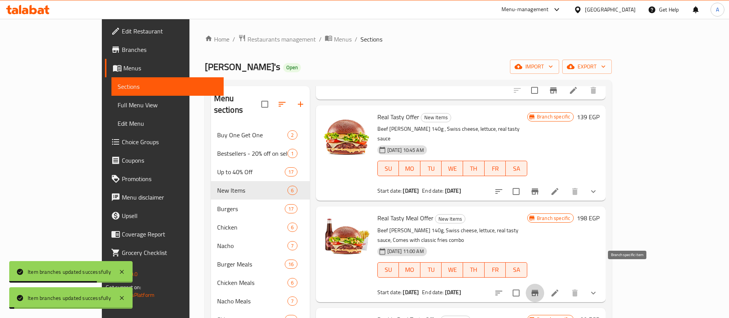
click at [538, 290] on icon "Branch-specific-item" at bounding box center [534, 293] width 7 height 6
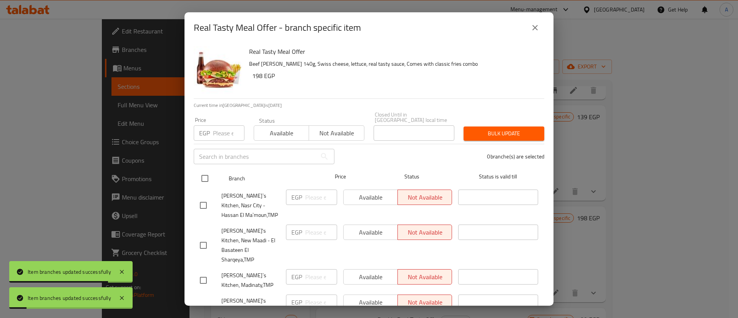
click at [199, 170] on input "checkbox" at bounding box center [205, 178] width 16 height 16
checkbox input "true"
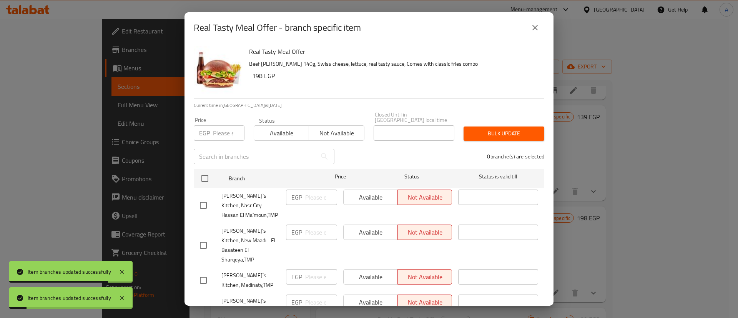
checkbox input "true"
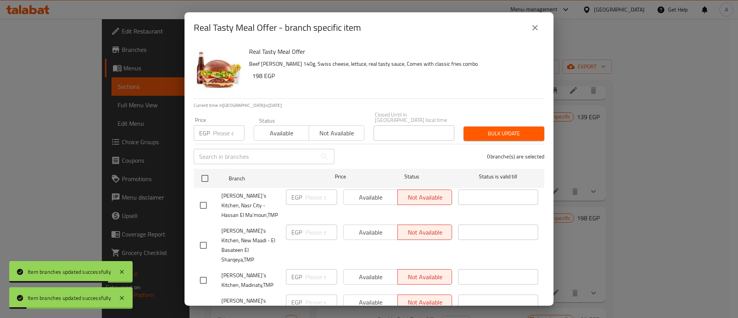
checkbox input "true"
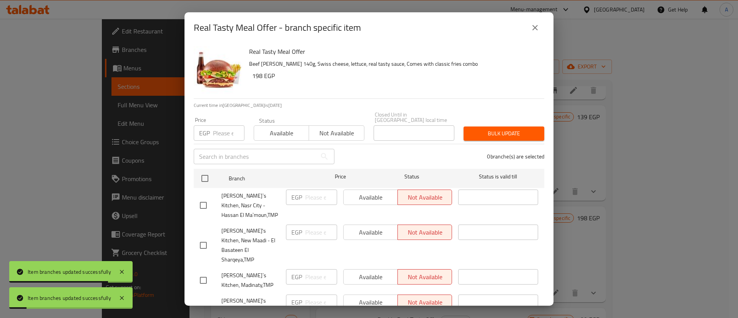
checkbox input "true"
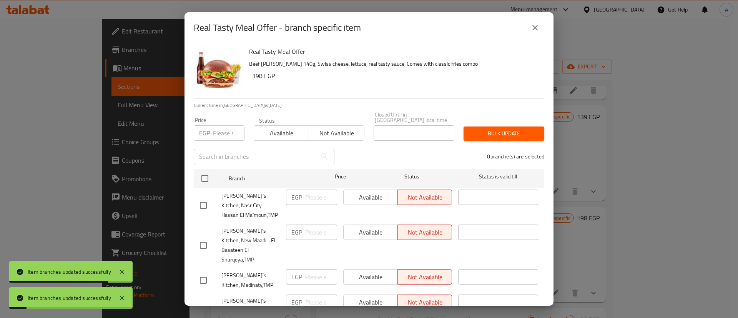
checkbox input "true"
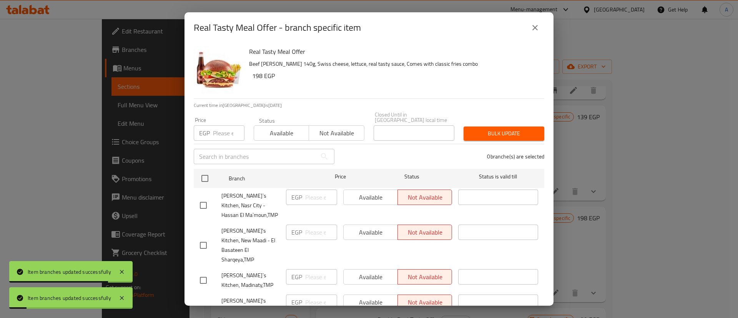
checkbox input "true"
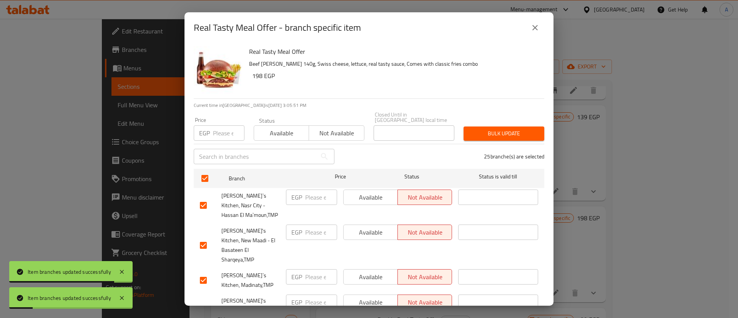
click at [280, 128] on span "Available" at bounding box center [281, 133] width 49 height 11
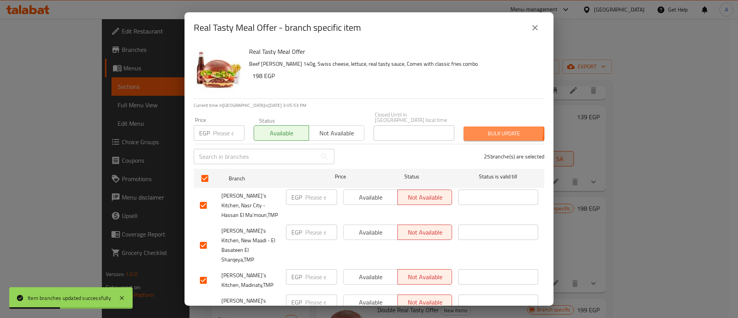
click at [494, 129] on span "Bulk update" at bounding box center [503, 134] width 68 height 10
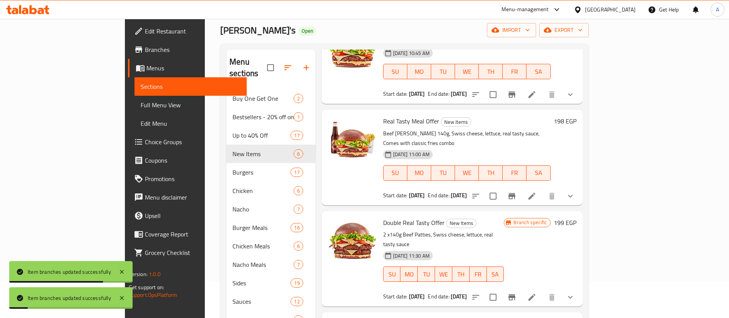
scroll to position [38, 0]
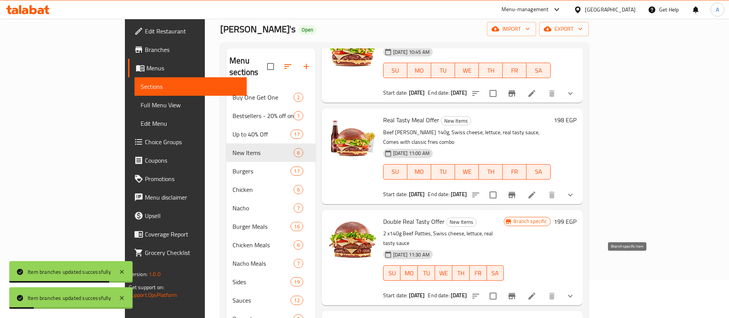
click at [515, 293] on icon "Branch-specific-item" at bounding box center [511, 296] width 7 height 6
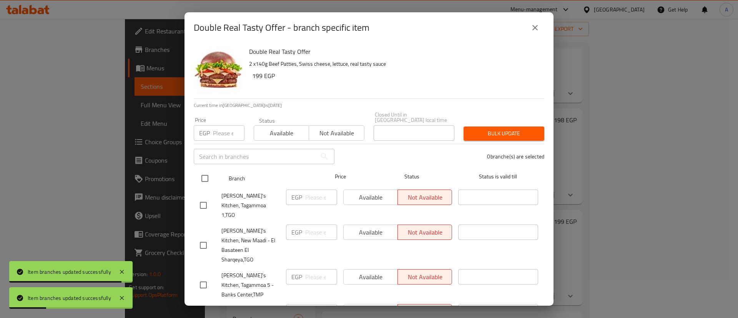
click at [202, 174] on input "checkbox" at bounding box center [205, 178] width 16 height 16
checkbox input "true"
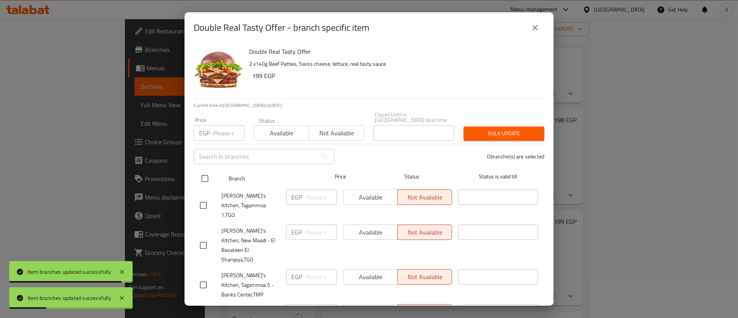
checkbox input "true"
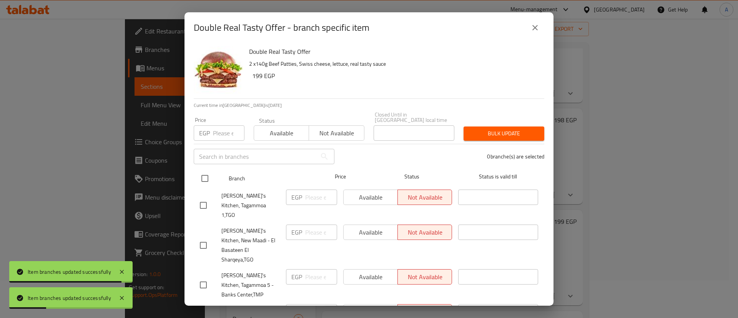
checkbox input "true"
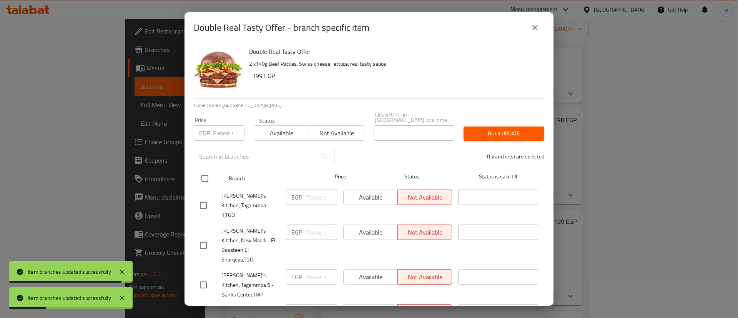
checkbox input "true"
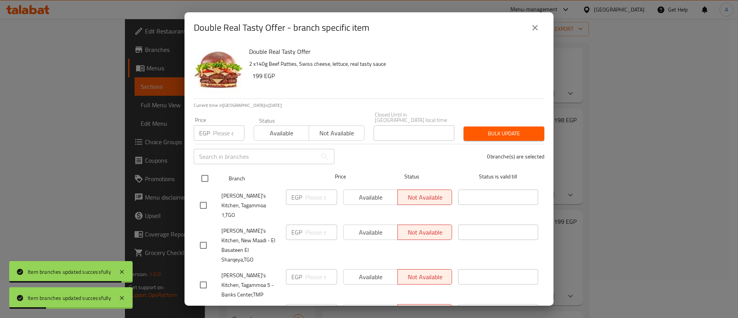
checkbox input "true"
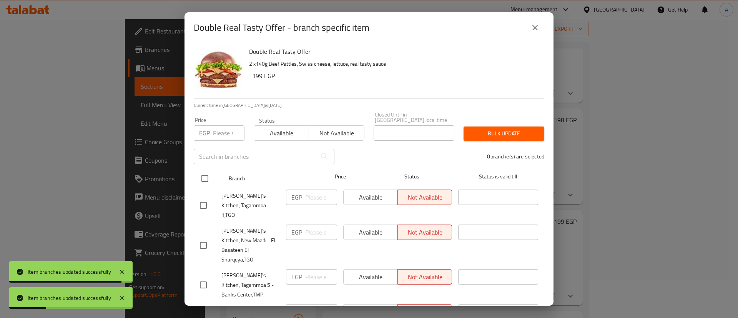
checkbox input "true"
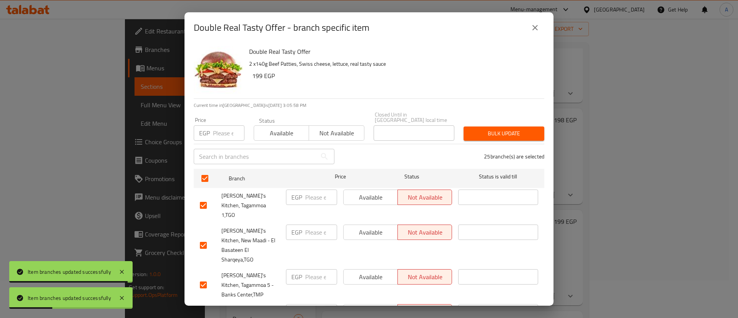
click at [297, 125] on button "Available" at bounding box center [281, 132] width 55 height 15
click at [495, 129] on span "Bulk update" at bounding box center [503, 134] width 68 height 10
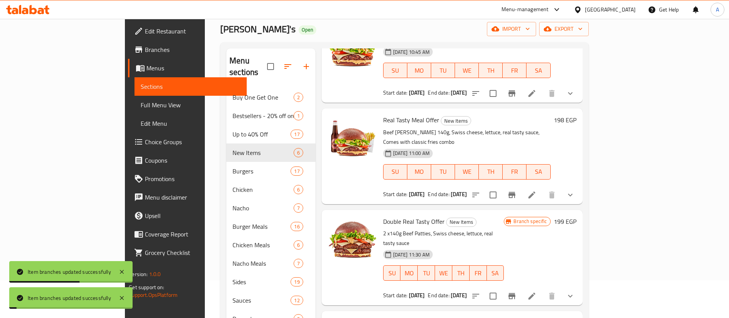
scroll to position [108, 0]
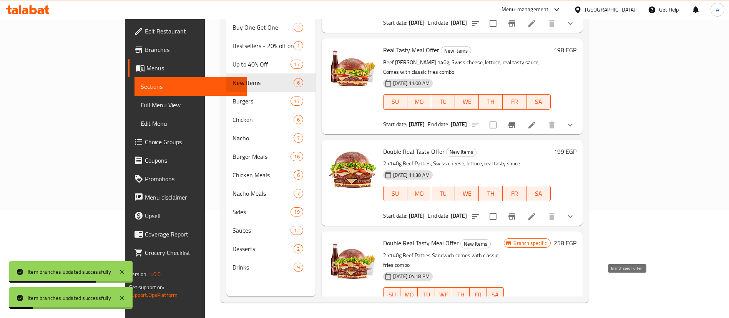
click at [516, 313] on icon "Branch-specific-item" at bounding box center [511, 317] width 9 height 9
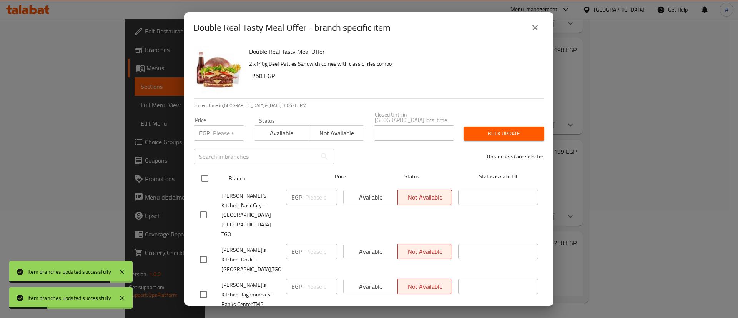
click at [195, 169] on div "Branch Price Status Status is valid till" at bounding box center [369, 178] width 350 height 19
click at [209, 174] on input "checkbox" at bounding box center [205, 178] width 16 height 16
checkbox input "true"
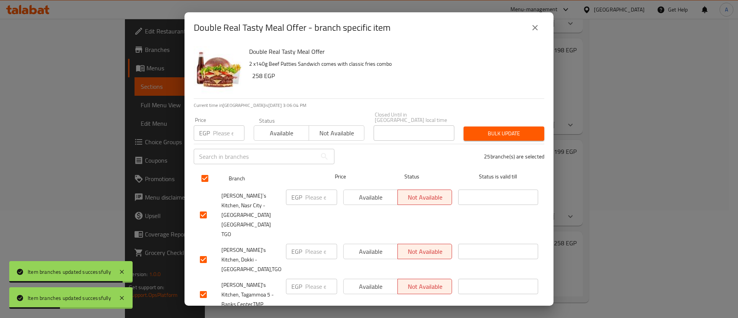
checkbox input "true"
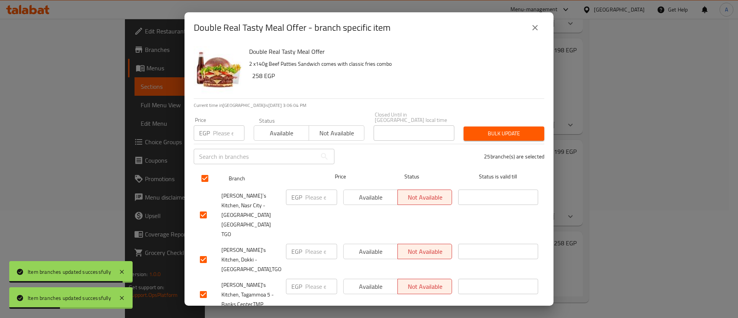
checkbox input "true"
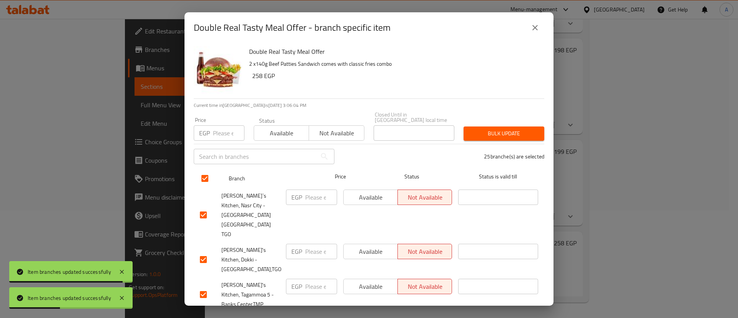
checkbox input "true"
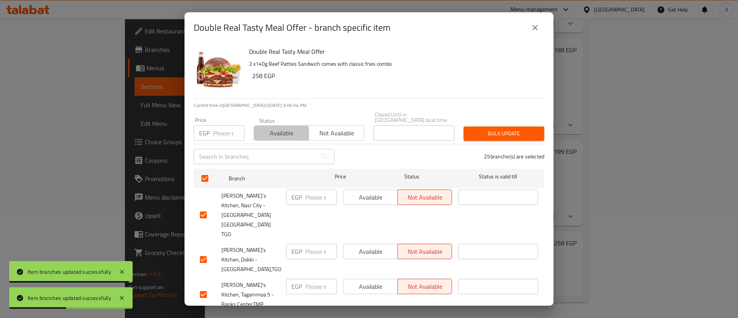
click at [273, 131] on span "Available" at bounding box center [281, 133] width 49 height 11
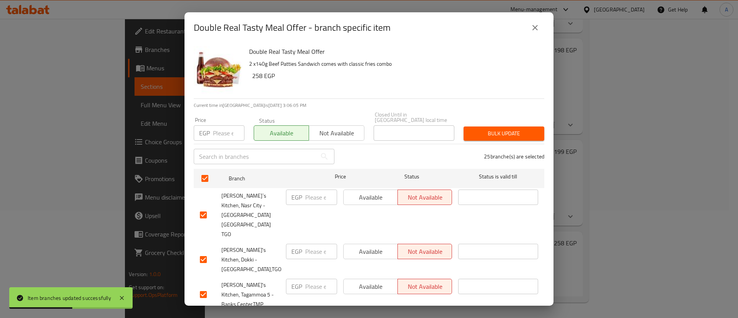
click at [522, 129] on span "Bulk update" at bounding box center [503, 134] width 68 height 10
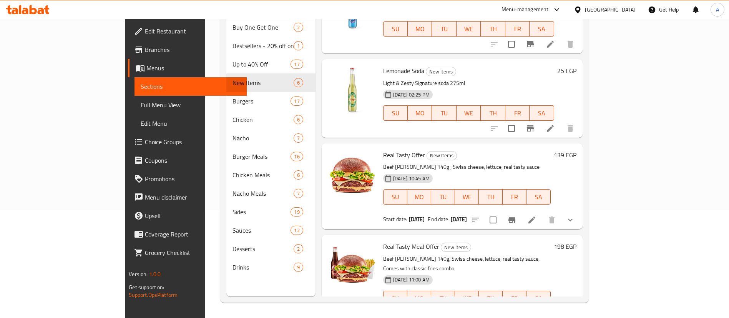
scroll to position [0, 0]
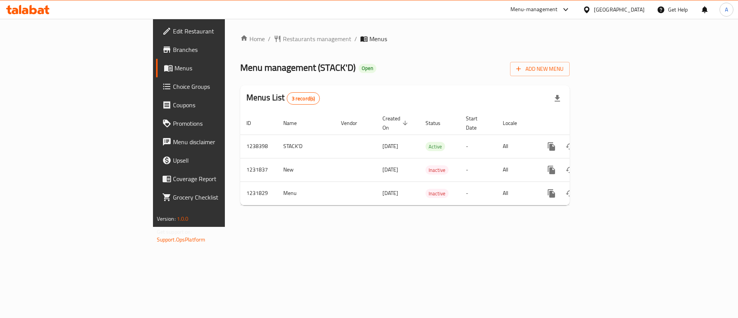
drag, startPoint x: 420, startPoint y: 55, endPoint x: 426, endPoint y: 58, distance: 7.1
click at [420, 55] on div "Home / Restaurants management / Menus Menu management ( STACK'D ) Open Add New …" at bounding box center [404, 122] width 329 height 177
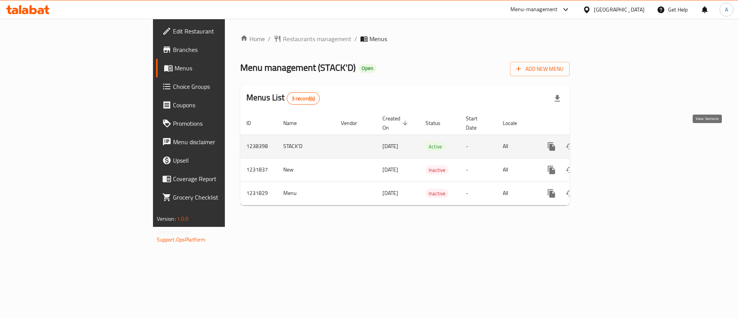
click at [610, 143] on icon "enhanced table" at bounding box center [606, 146] width 7 height 7
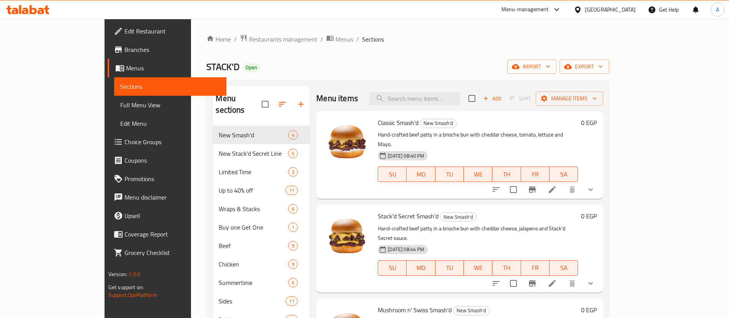
click at [366, 94] on div "Menu items Add Sort Manage items" at bounding box center [459, 98] width 287 height 25
click at [556, 186] on icon at bounding box center [552, 189] width 7 height 7
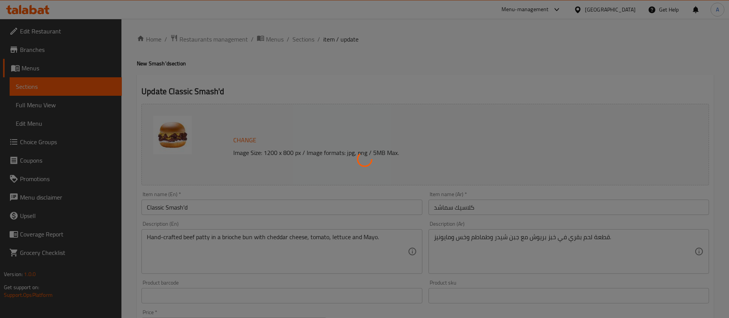
type input "أجعلها كومبو:"
type input "0"
type input "أجعلها كومبو:"
type input "0"
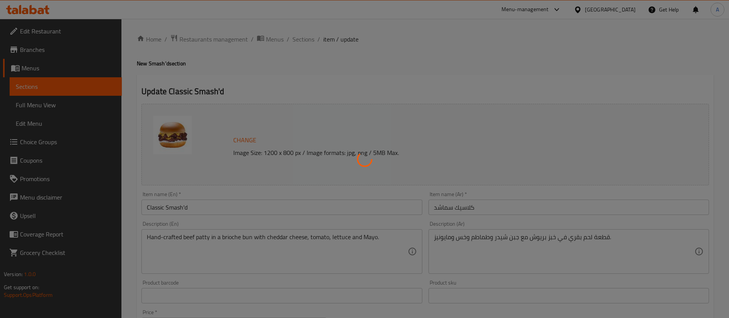
type input "0"
type input "أجعلها كومبو:"
type input "0"
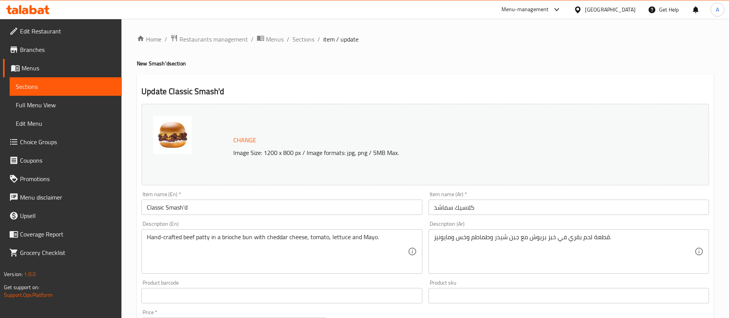
click at [240, 139] on span "Change" at bounding box center [244, 139] width 23 height 11
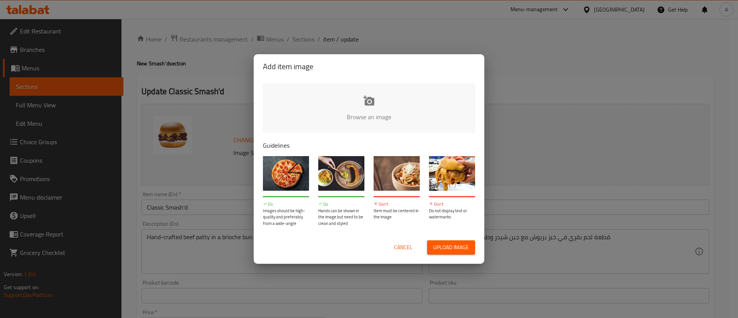
click at [372, 106] on input "file" at bounding box center [628, 119] width 731 height 72
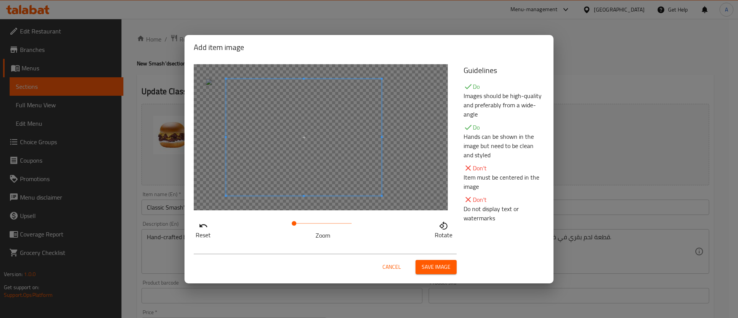
click at [351, 177] on span at bounding box center [304, 137] width 156 height 117
click at [438, 264] on span "Save image" at bounding box center [435, 267] width 29 height 10
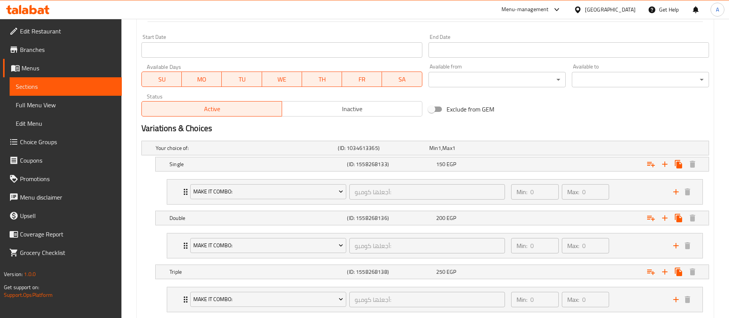
scroll to position [370, 0]
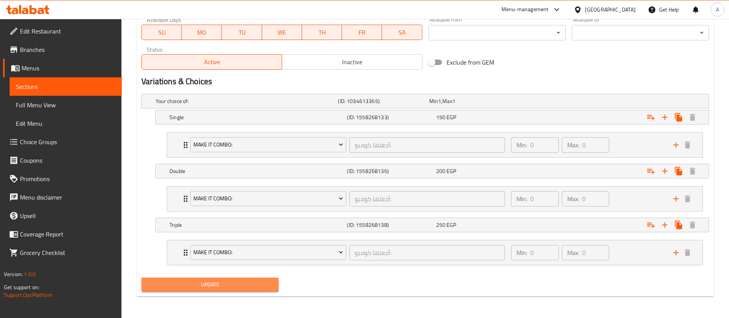
click at [173, 281] on span "Update" at bounding box center [210, 285] width 125 height 10
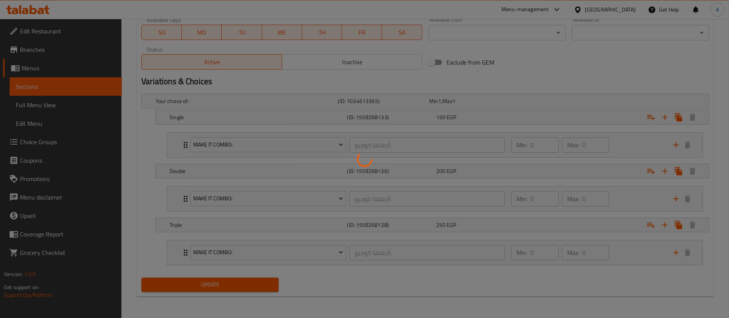
scroll to position [0, 0]
